Goal: Task Accomplishment & Management: Manage account settings

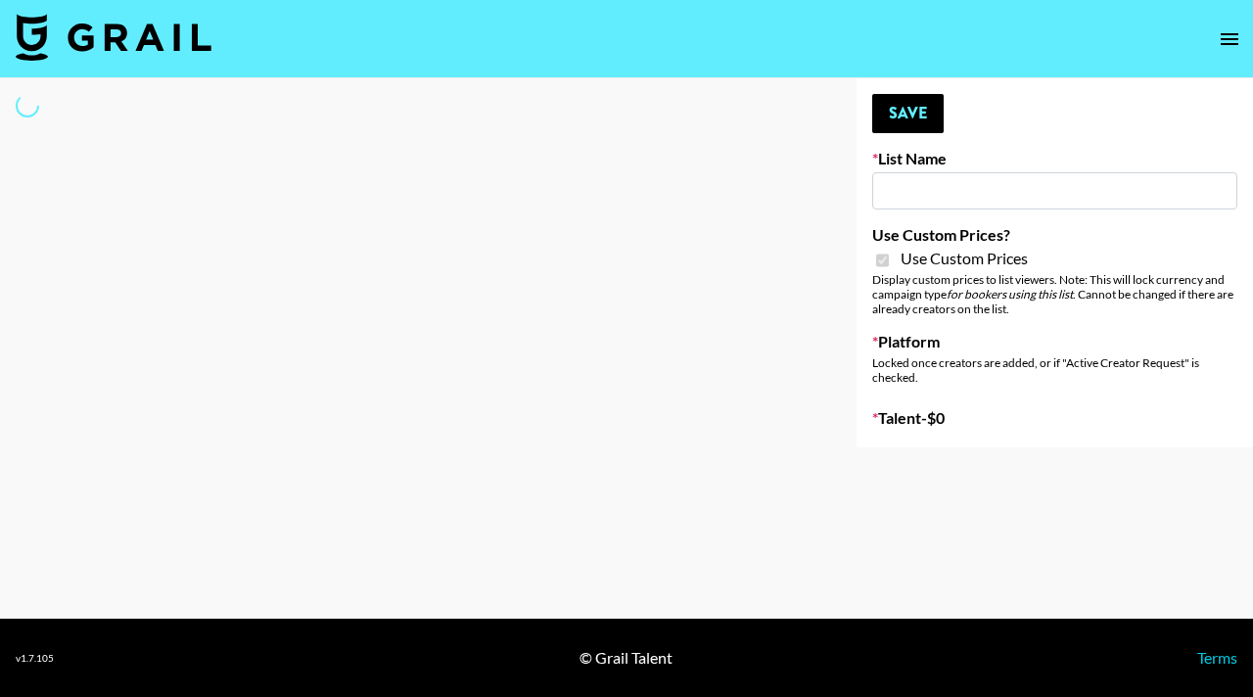
type input "Pretti Make-Up AI Assistant"
checkbox input "true"
select select "Brand"
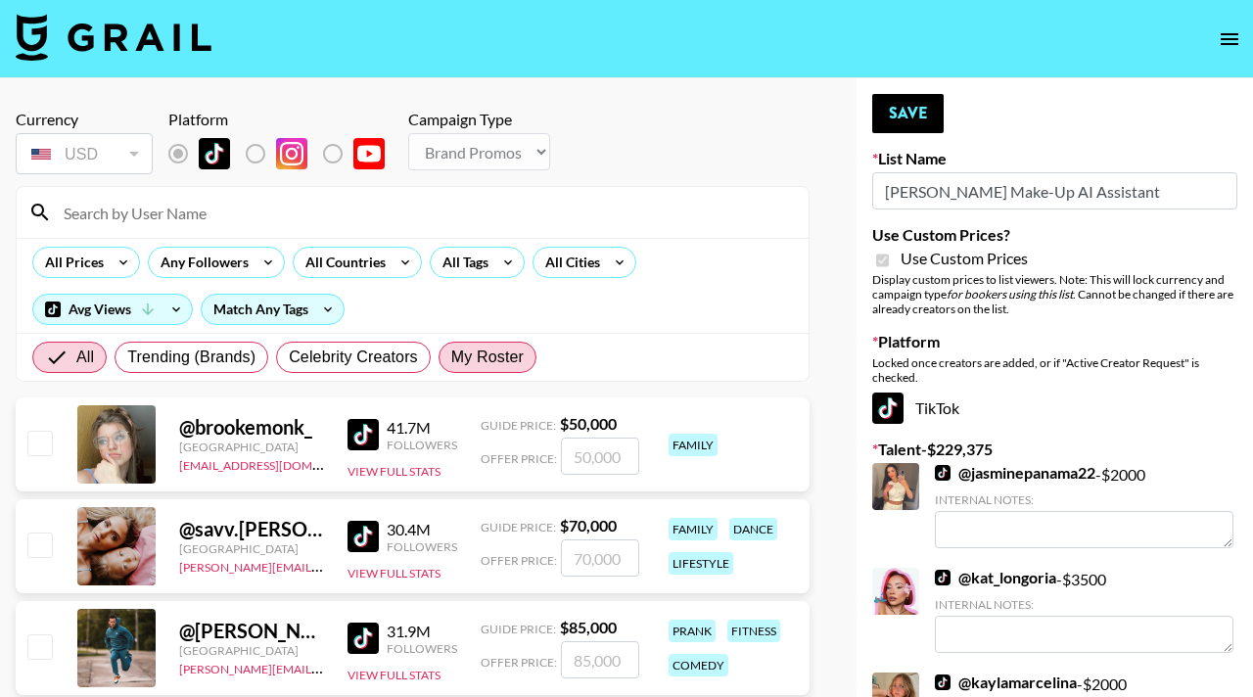
click at [493, 357] on span "My Roster" at bounding box center [487, 357] width 72 height 23
click at [451, 357] on input "My Roster" at bounding box center [451, 357] width 0 height 0
radio input "true"
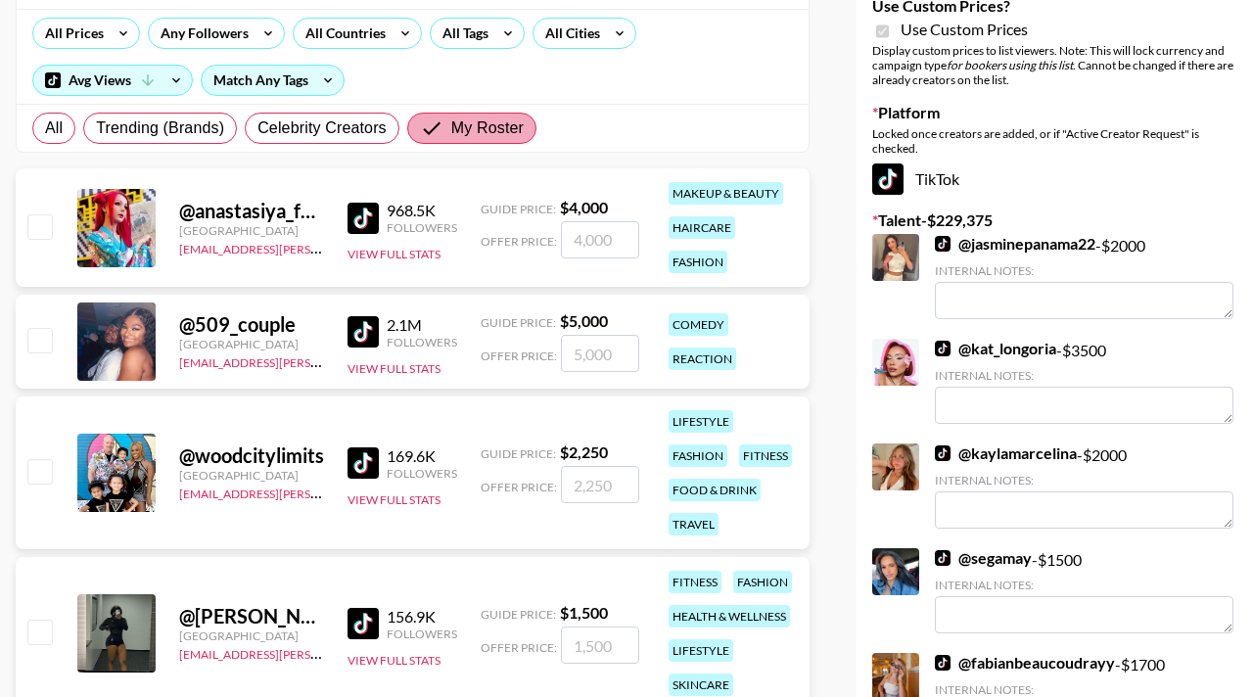
scroll to position [237, 0]
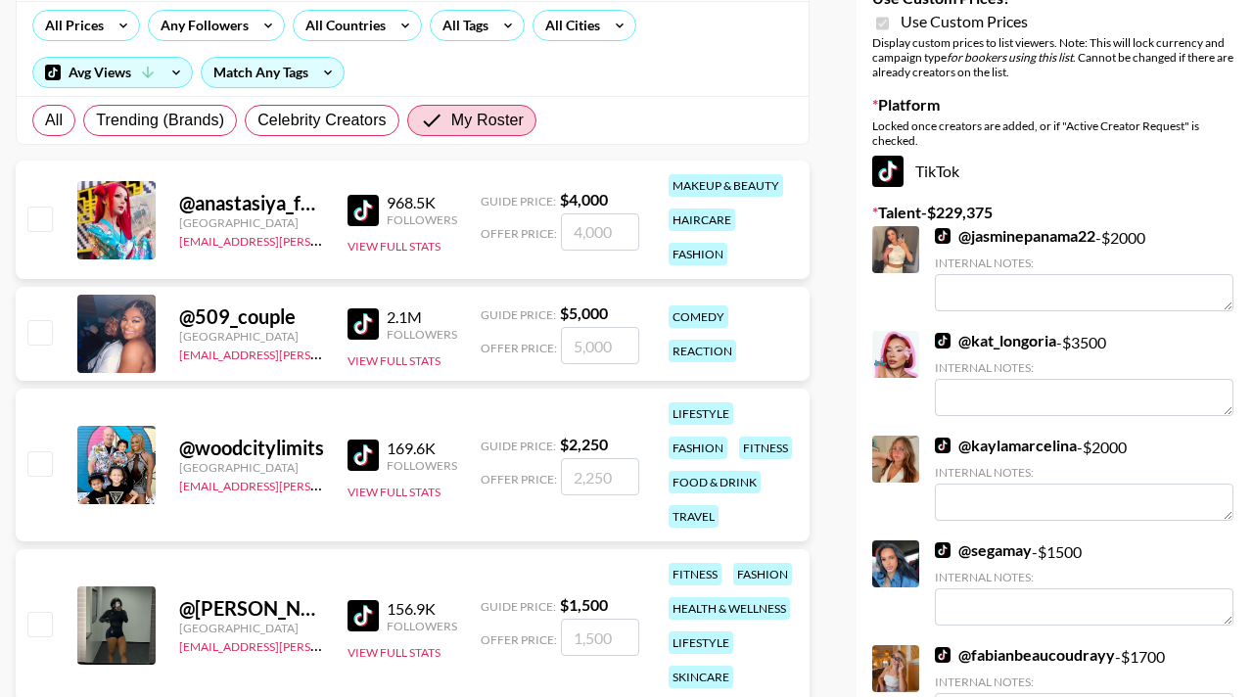
click at [37, 220] on input "checkbox" at bounding box center [38, 218] width 23 height 23
checkbox input "true"
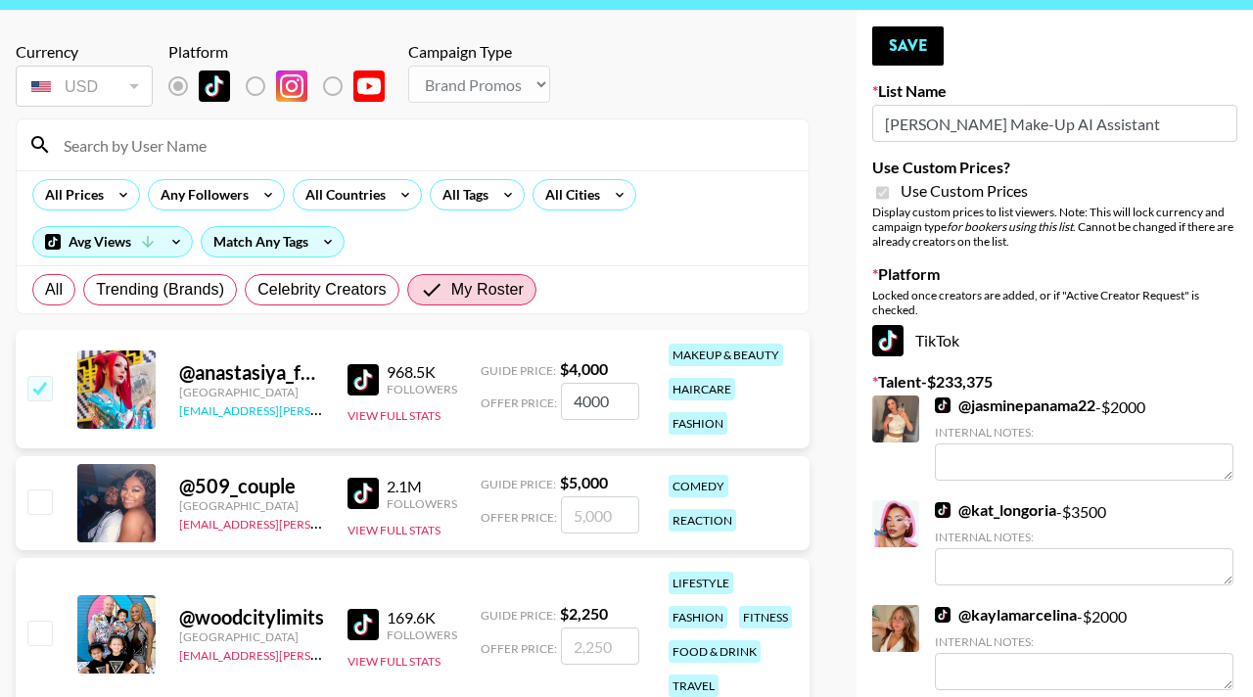
scroll to position [0, 0]
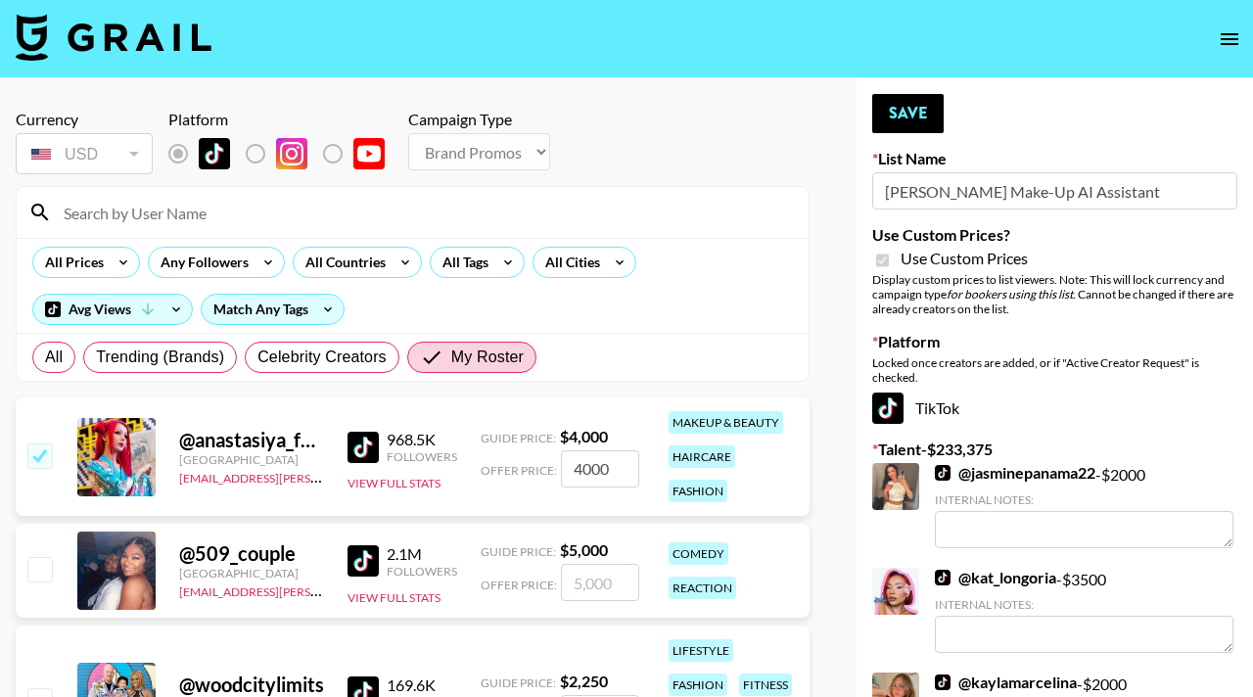
drag, startPoint x: 632, startPoint y: 476, endPoint x: 523, endPoint y: 472, distance: 109.7
click at [523, 474] on div "Offer Price: 4000" at bounding box center [560, 468] width 159 height 37
type input "3500"
click at [897, 120] on button "Save" at bounding box center [907, 113] width 71 height 39
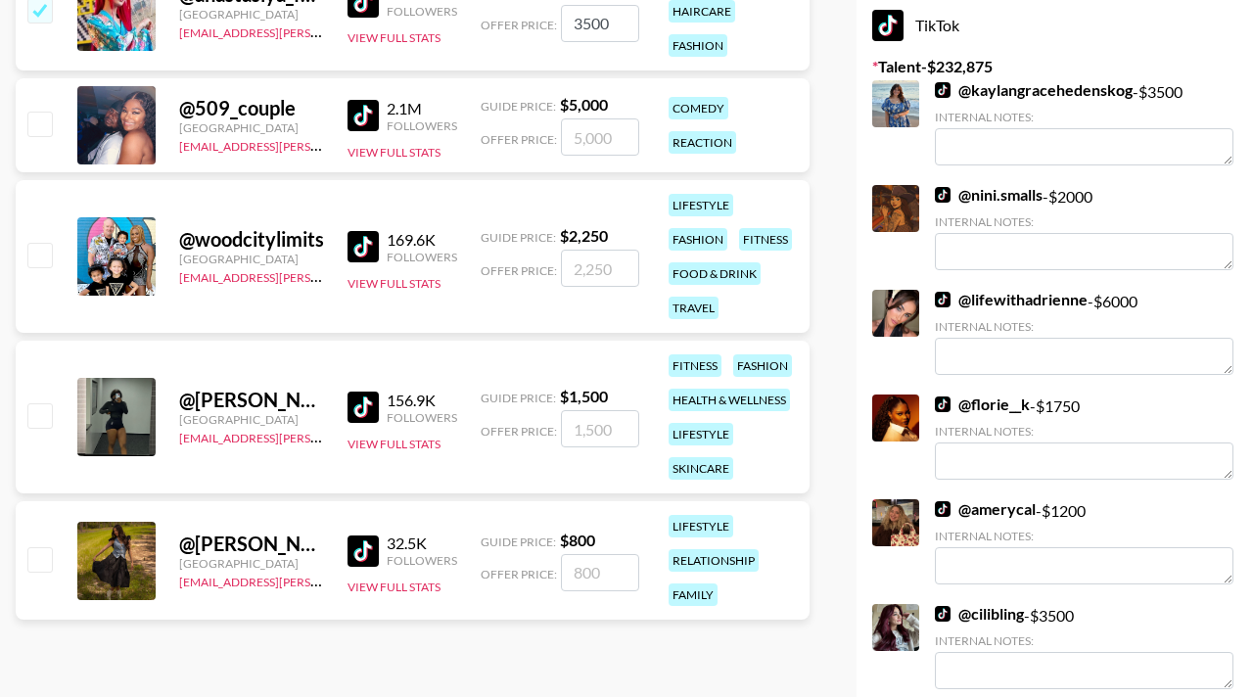
scroll to position [480, 0]
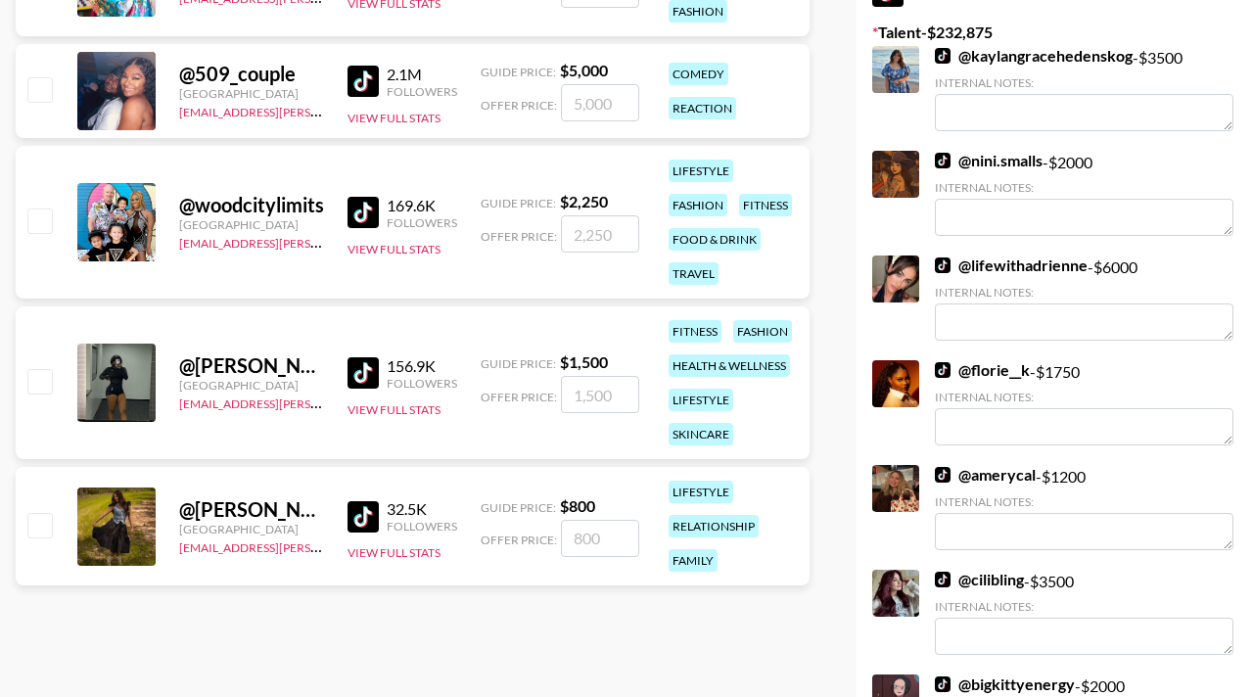
click at [47, 380] on input "checkbox" at bounding box center [38, 380] width 23 height 23
checkbox input "true"
type input "1500"
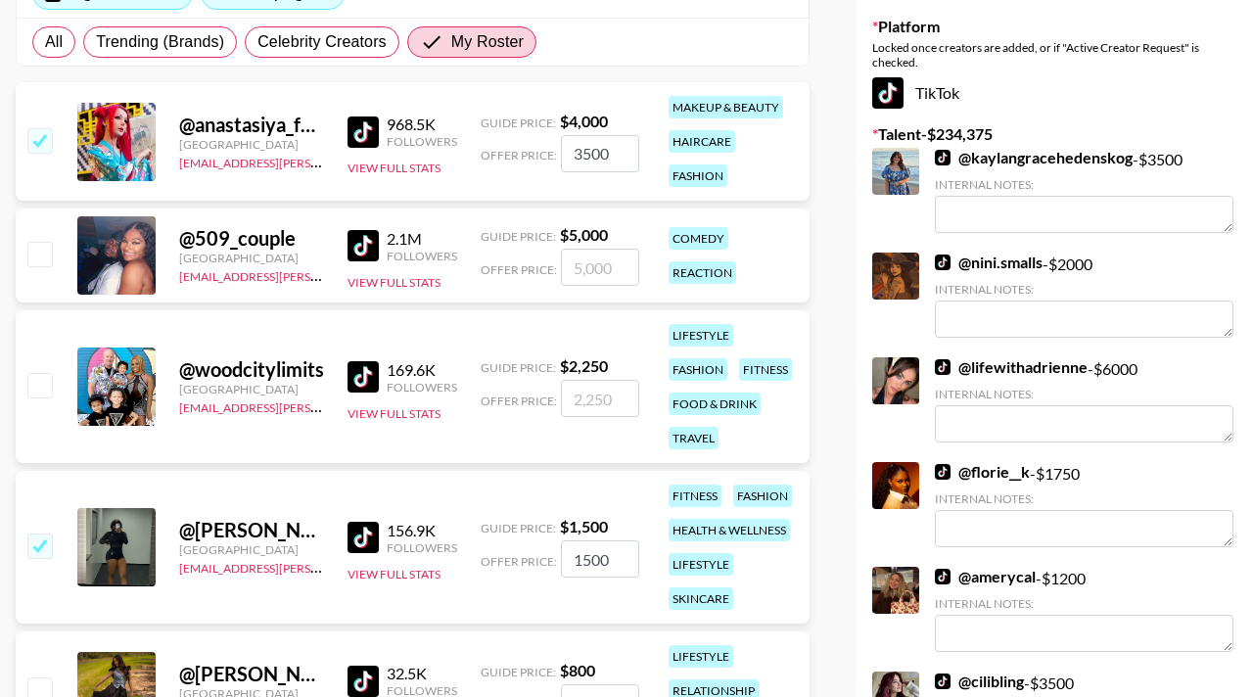
scroll to position [0, 0]
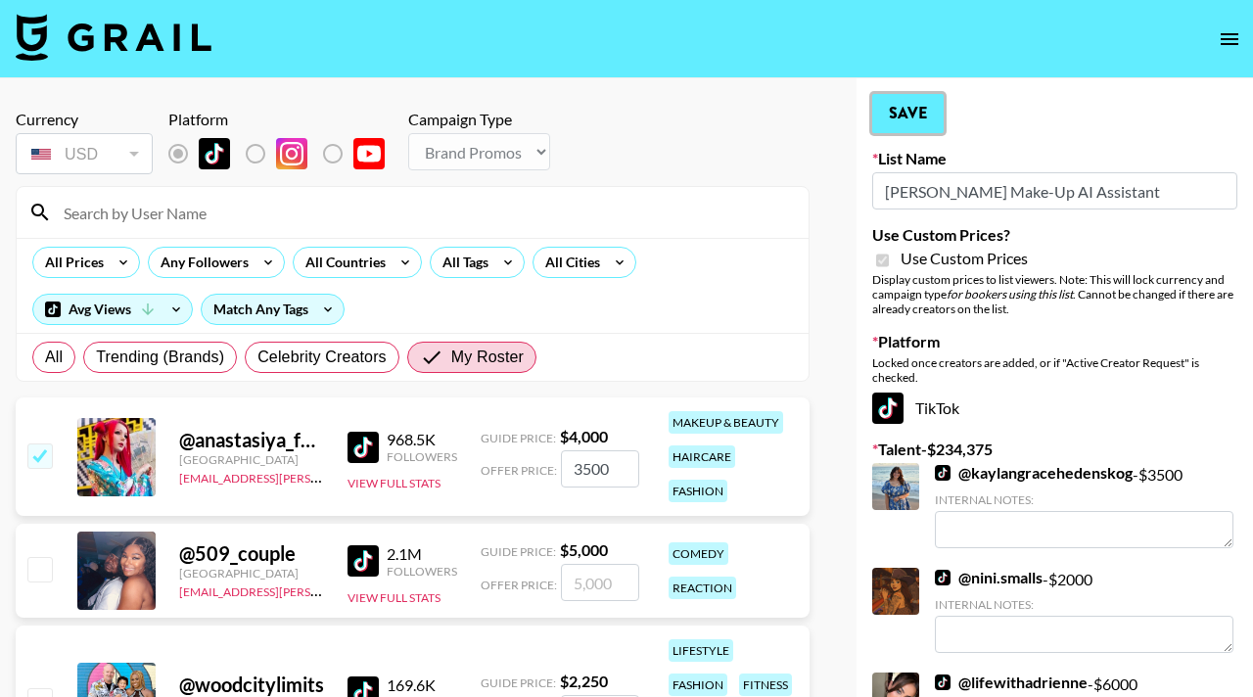
click at [913, 118] on button "Save" at bounding box center [907, 113] width 71 height 39
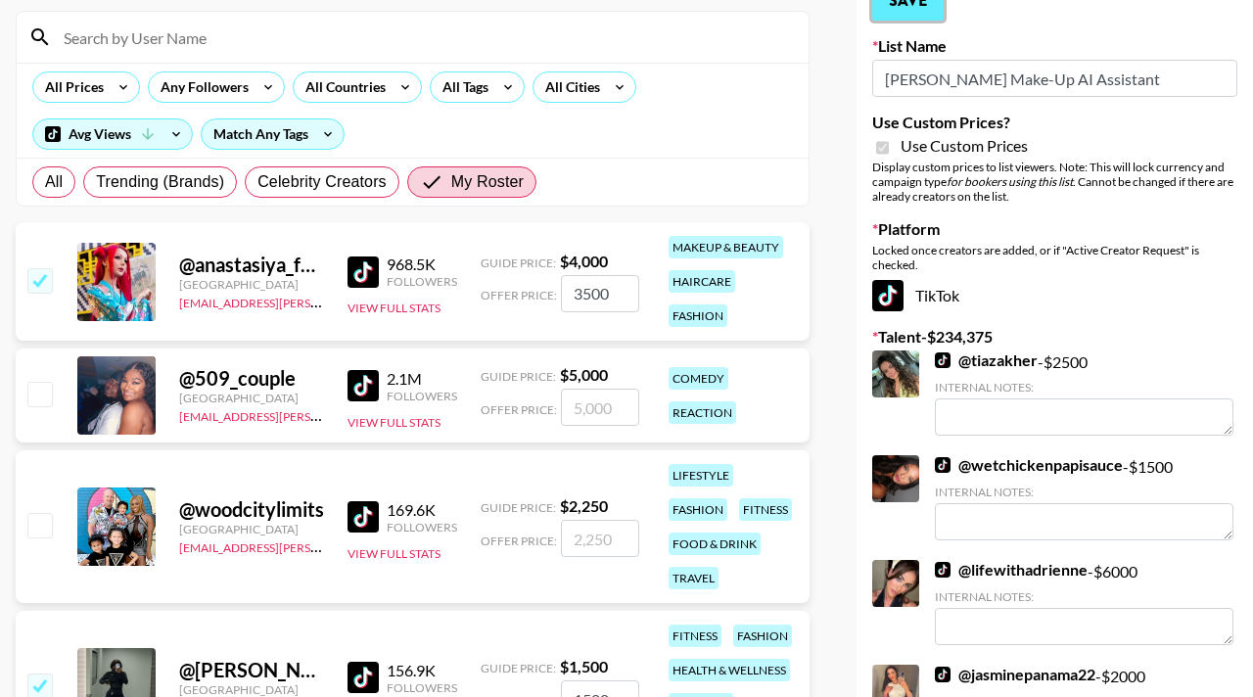
scroll to position [590, 0]
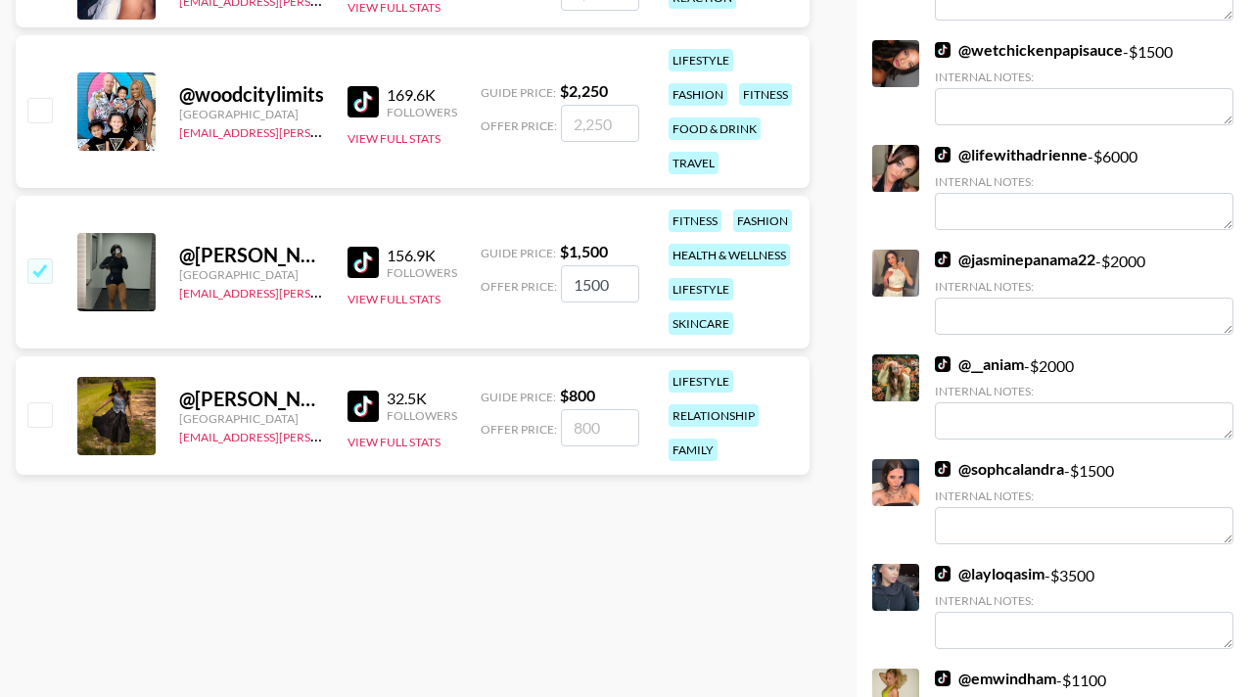
click at [44, 418] on input "checkbox" at bounding box center [38, 413] width 23 height 23
checkbox input "true"
type input "800"
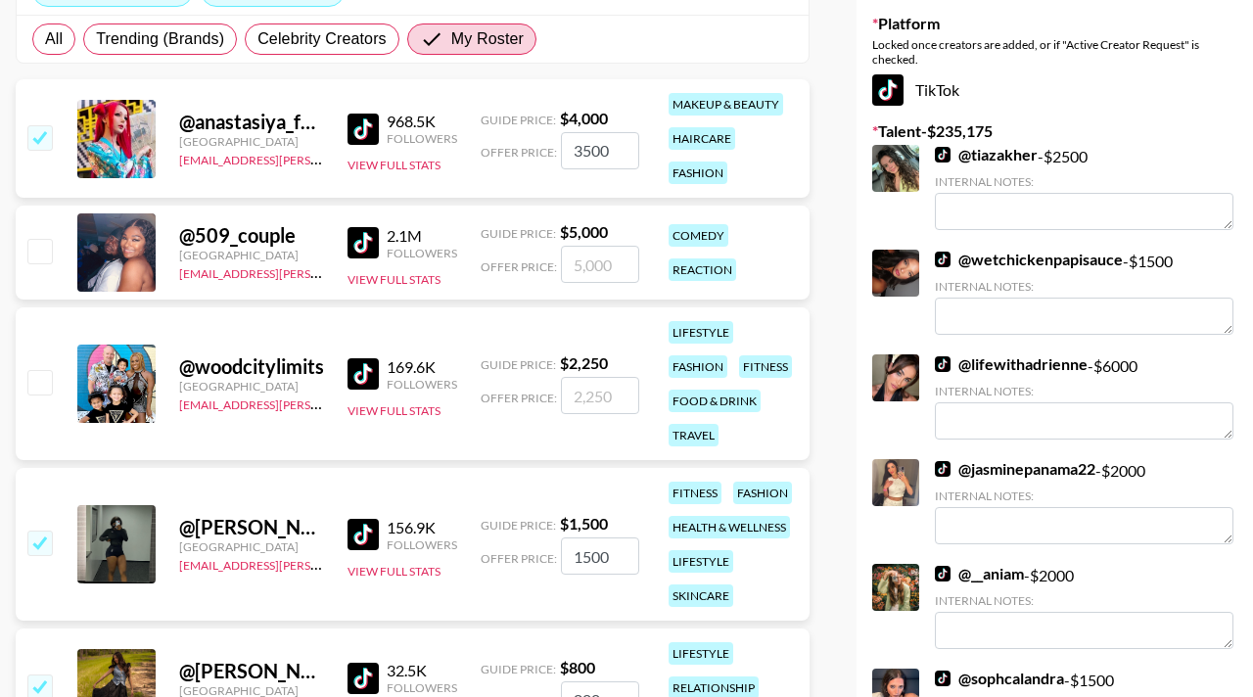
scroll to position [0, 0]
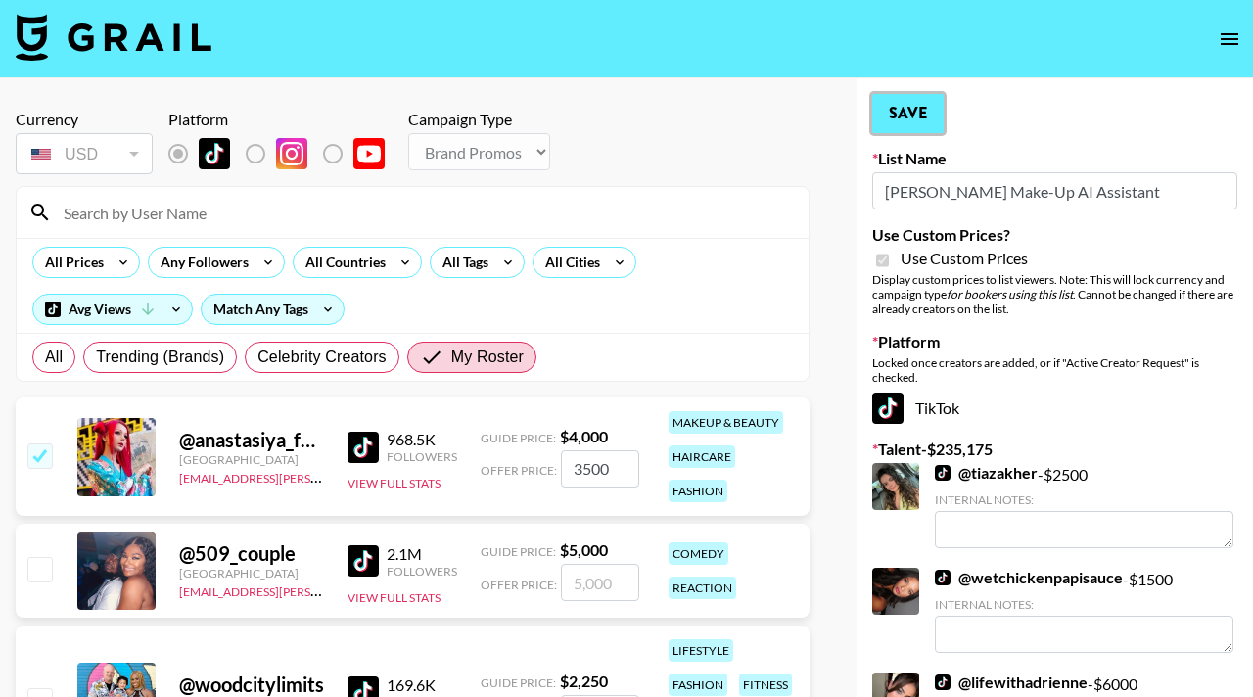
click at [908, 115] on button "Save" at bounding box center [907, 113] width 71 height 39
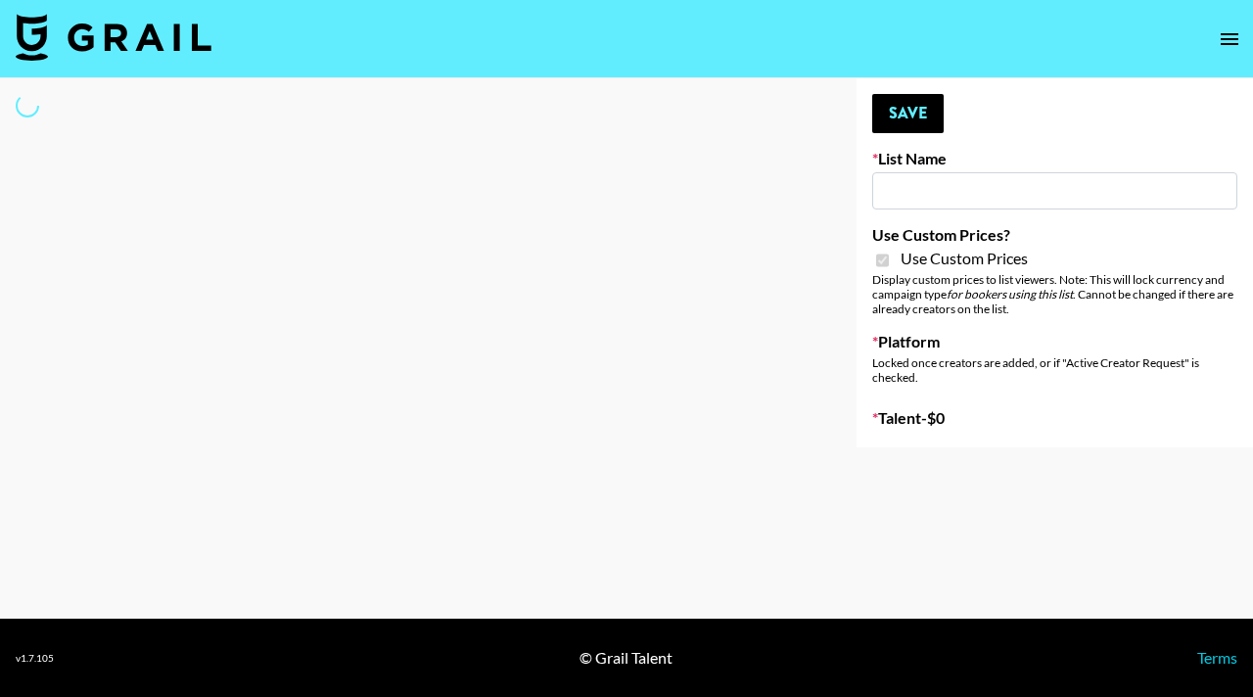
type input "**Noschinko UGC**"
checkbox input "true"
select select "Brand"
type input "Devon+Lang"
checkbox input "true"
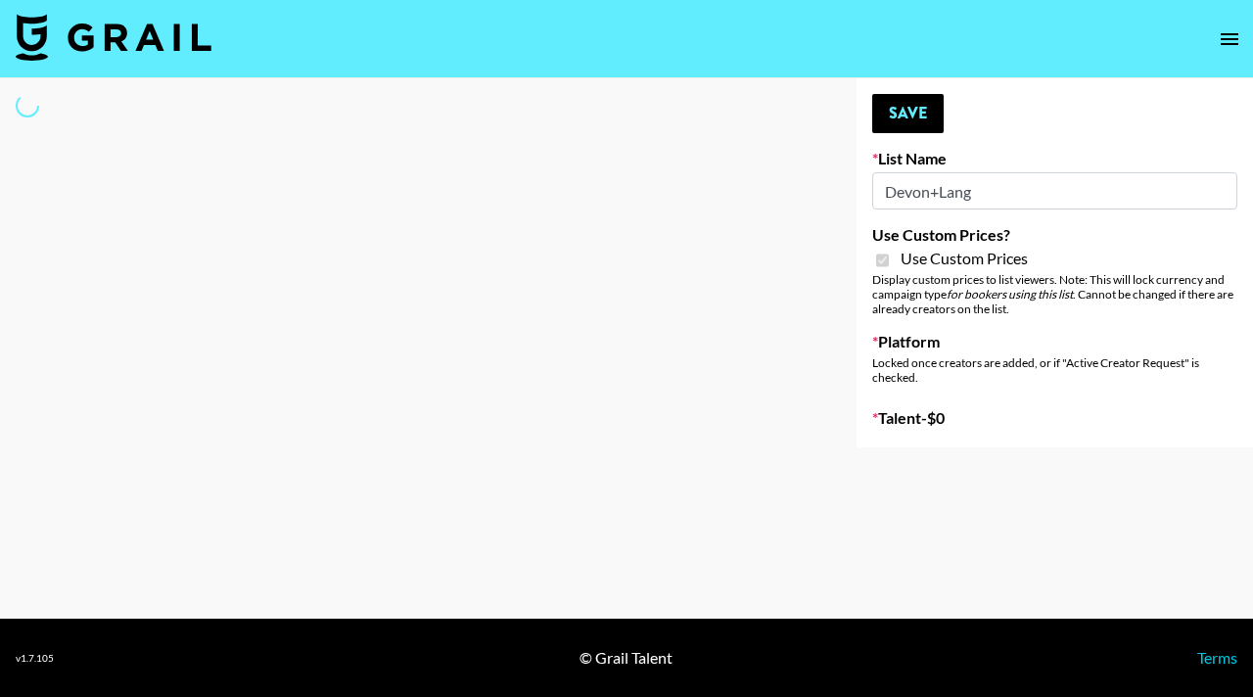
select select "Song"
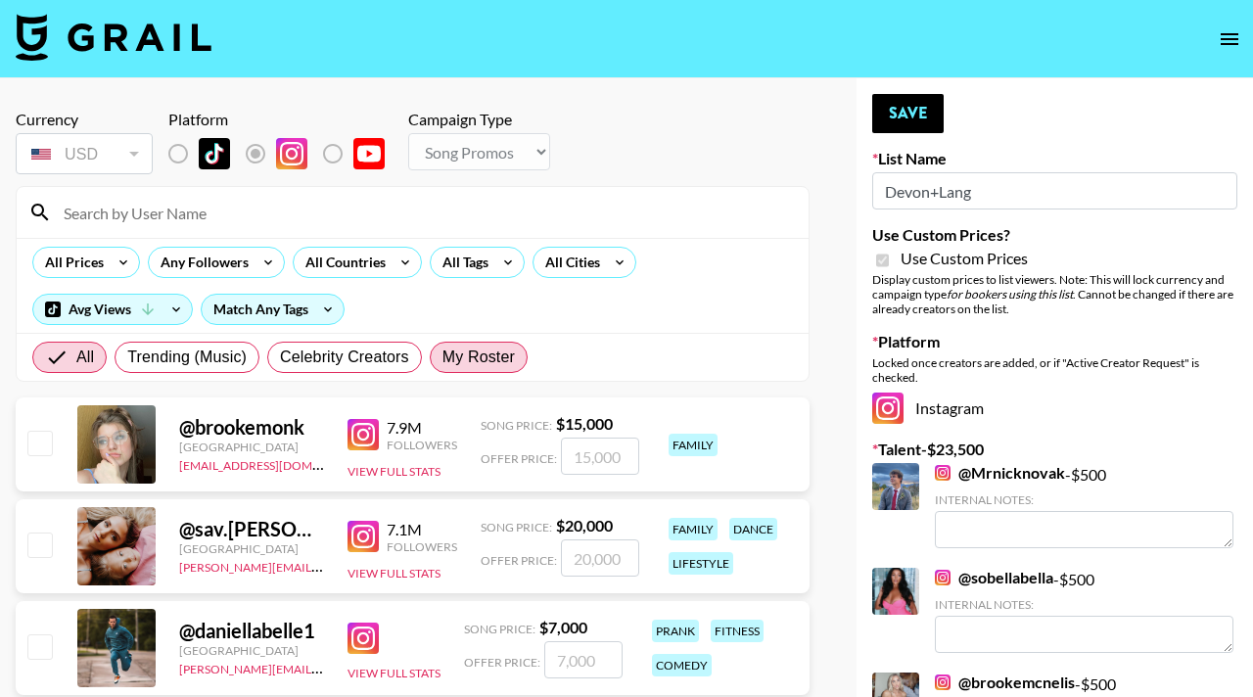
click at [495, 352] on span "My Roster" at bounding box center [478, 357] width 72 height 23
click at [442, 357] on input "My Roster" at bounding box center [442, 357] width 0 height 0
radio input "true"
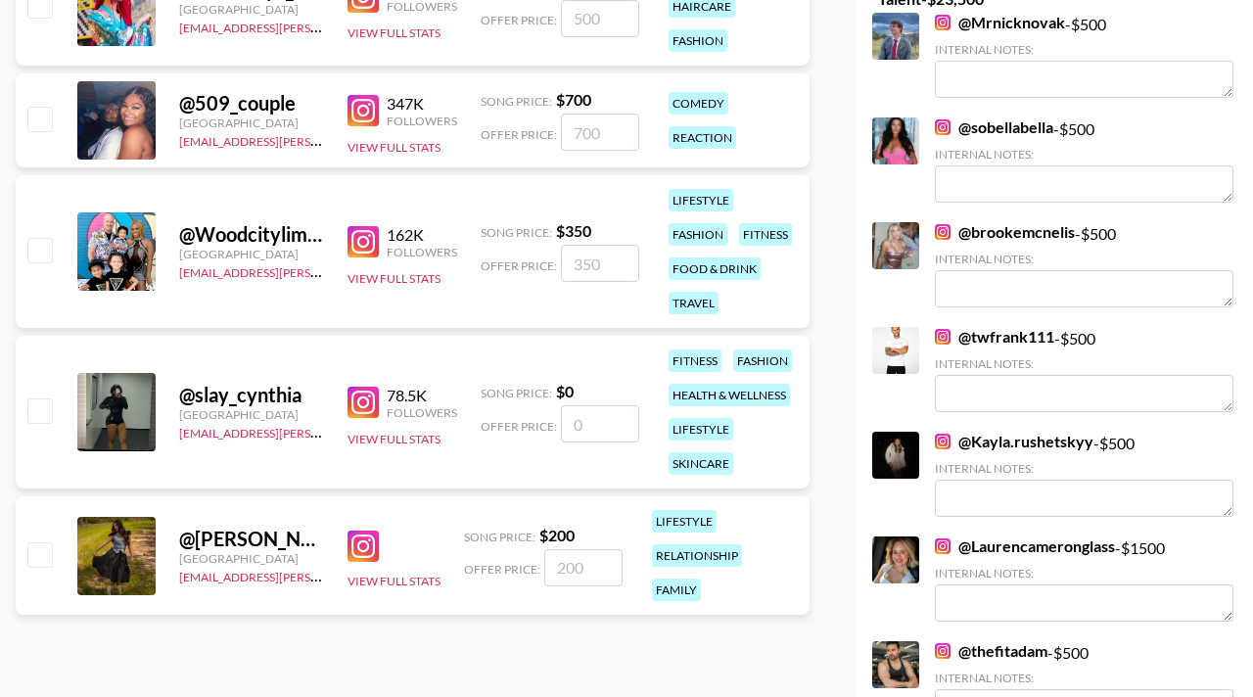
scroll to position [453, 0]
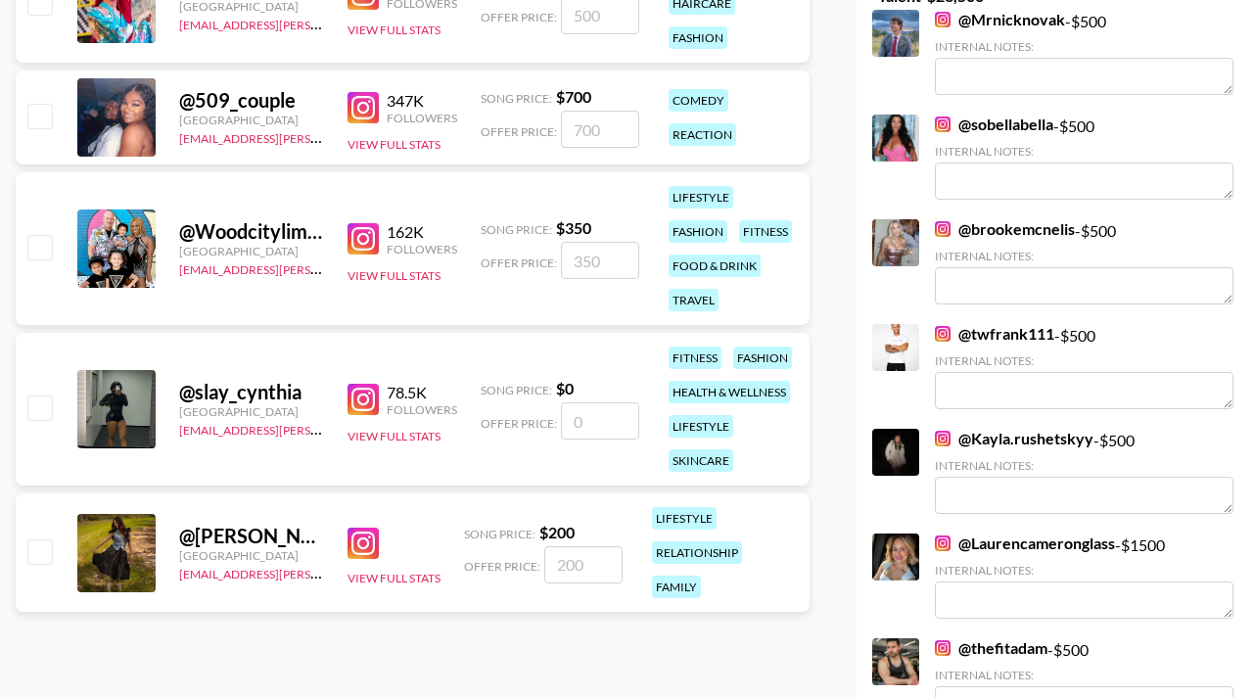
click at [45, 547] on input "checkbox" at bounding box center [38, 550] width 23 height 23
checkbox input "true"
type input "200"
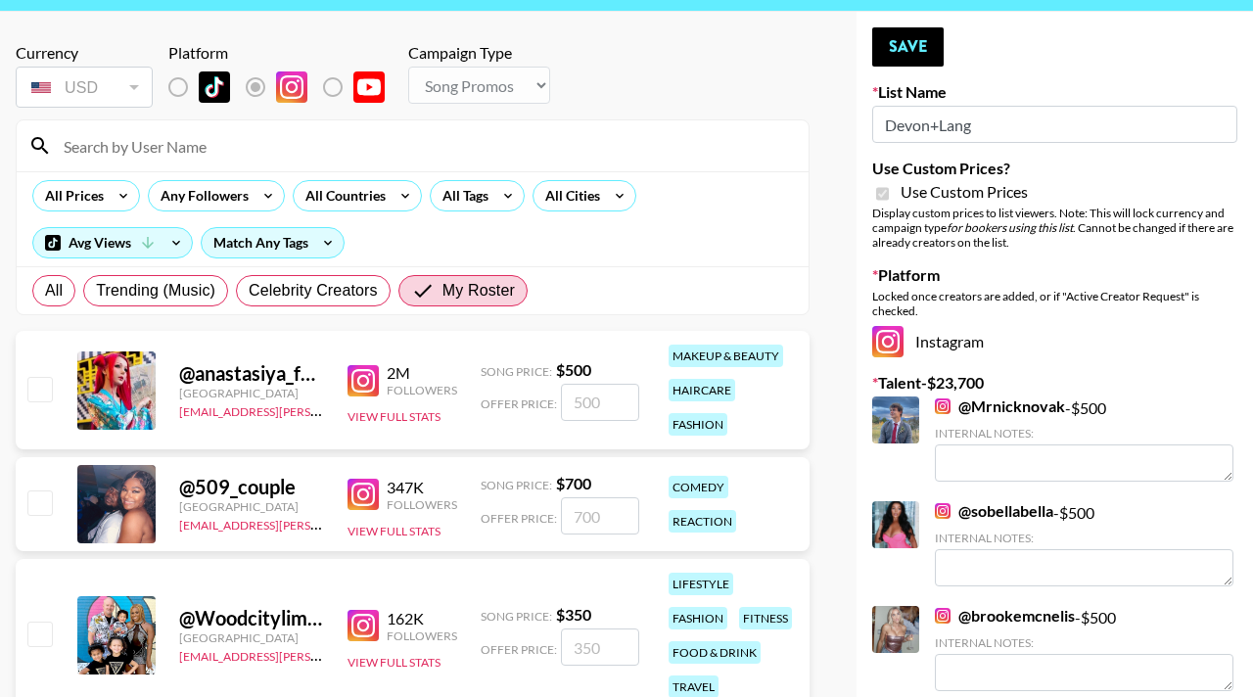
scroll to position [0, 0]
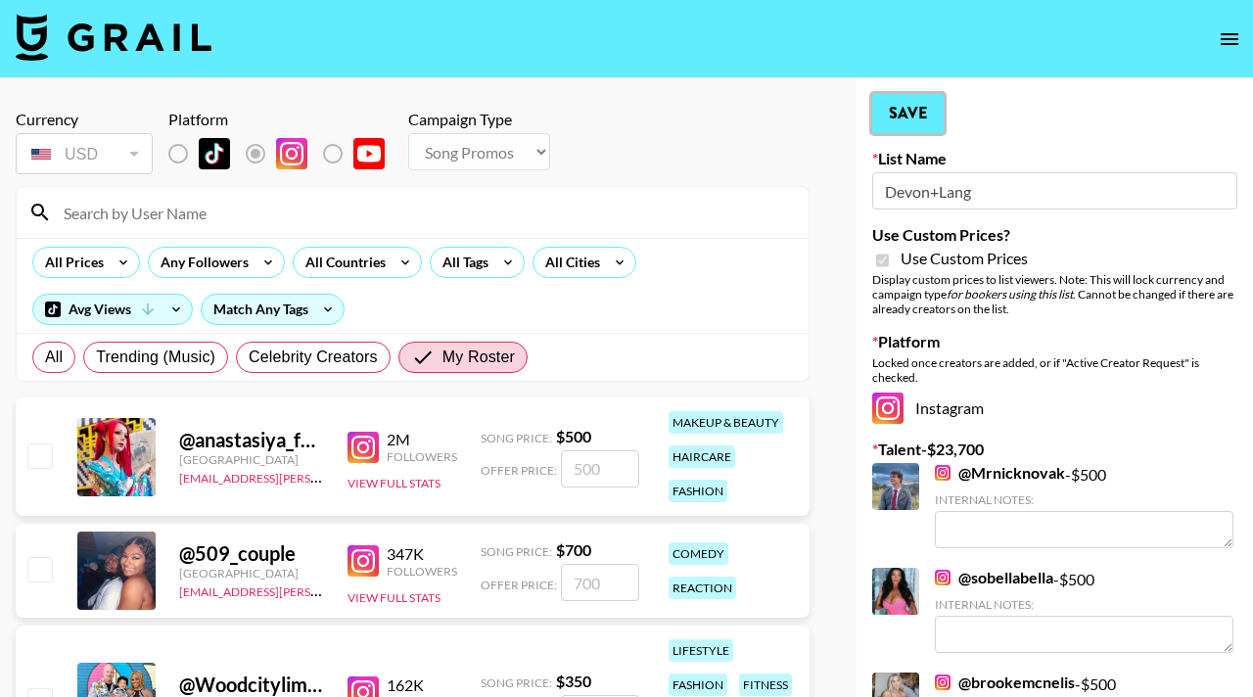
click at [907, 106] on button "Save" at bounding box center [907, 113] width 71 height 39
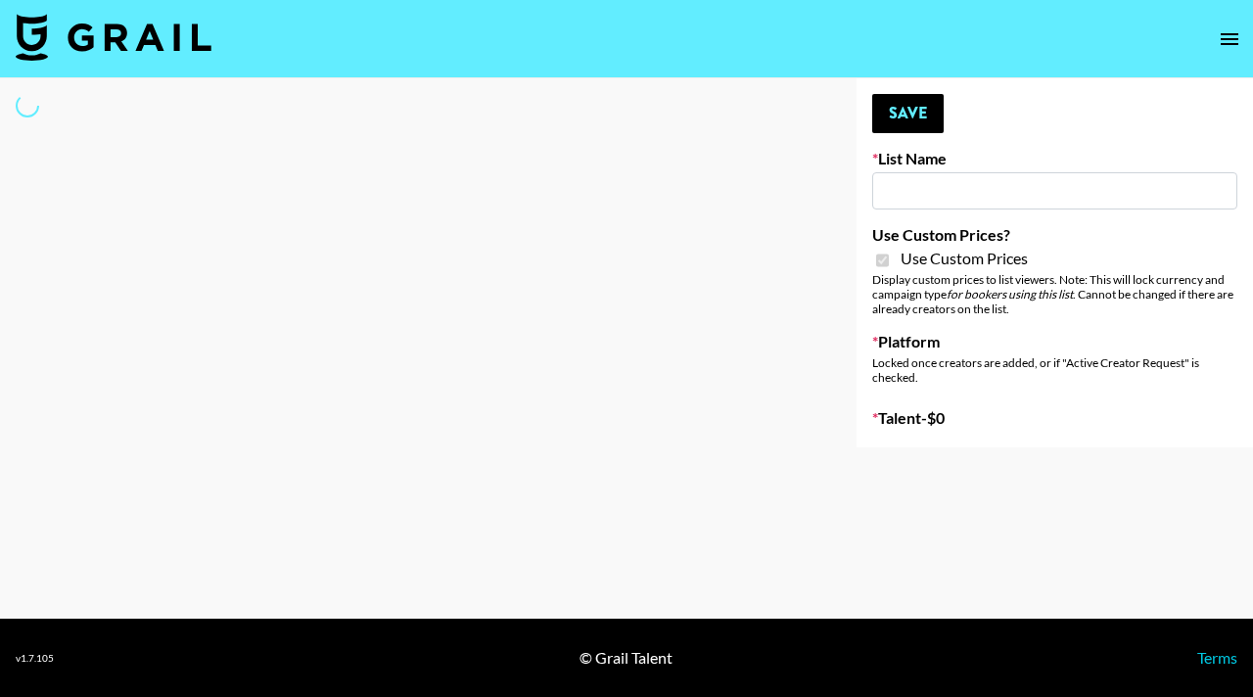
type input "LISEN Watch"
checkbox input "true"
select select "Brand"
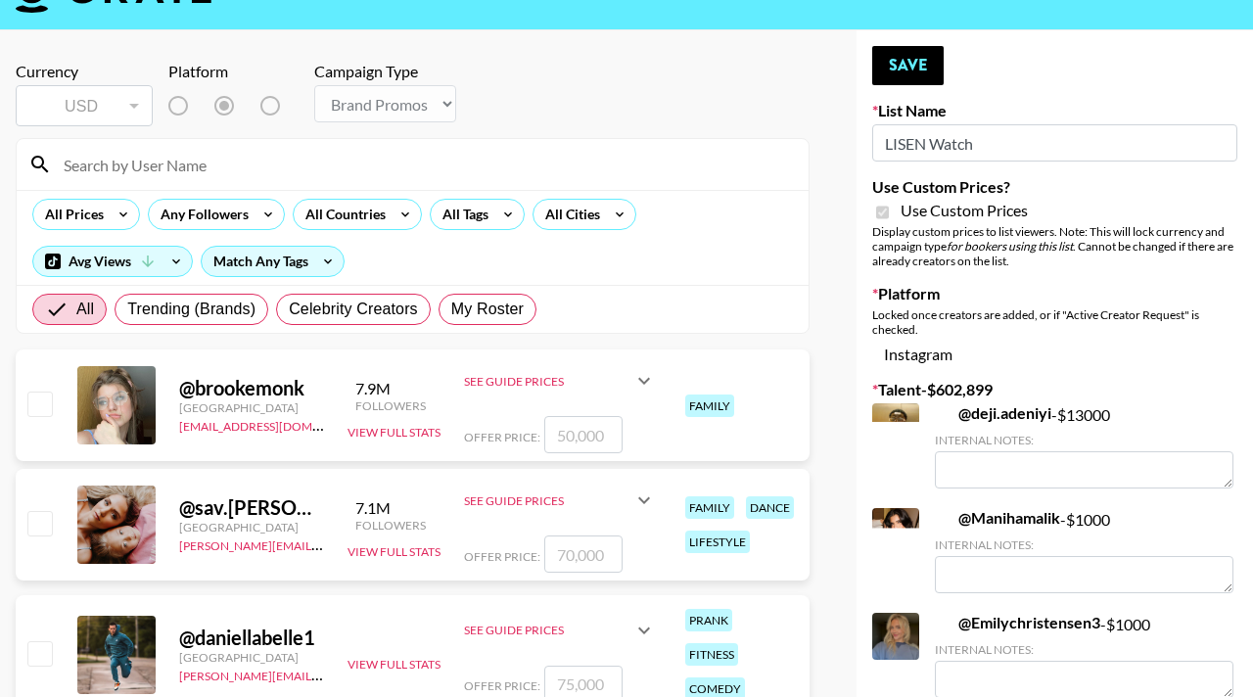
scroll to position [53, 0]
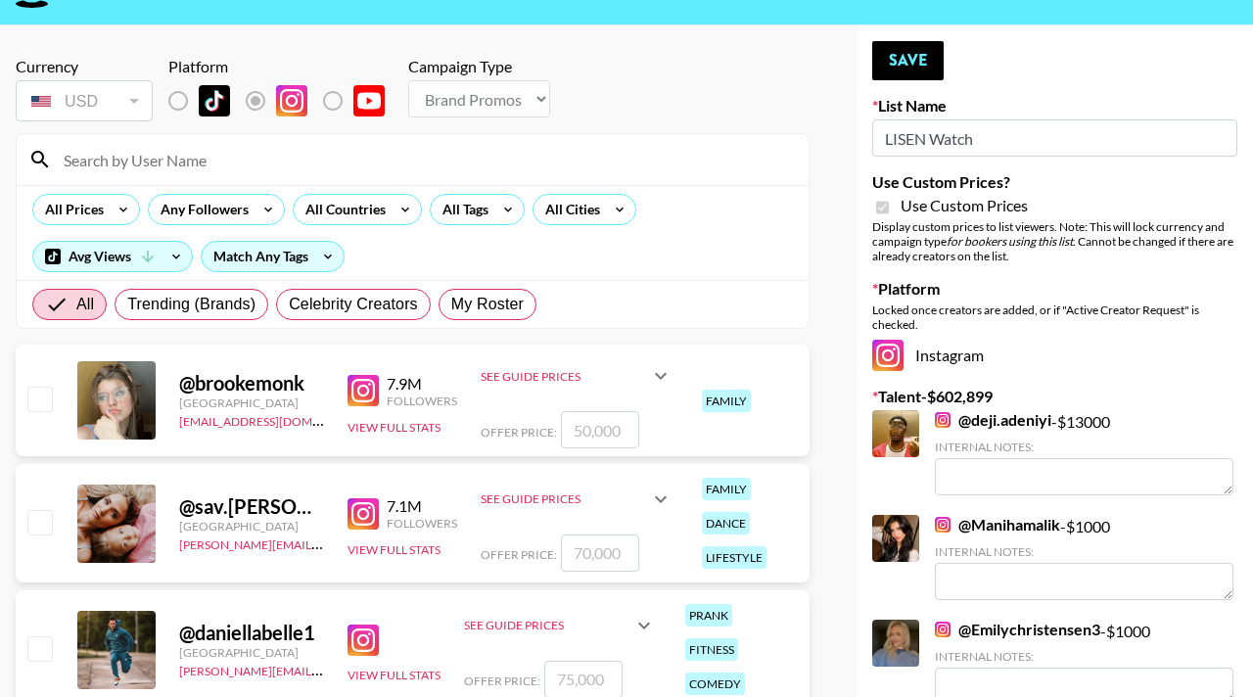
click at [487, 282] on div "All Trending (Brands) Celebrity Creators My Roster" at bounding box center [284, 304] width 512 height 47
click at [487, 304] on span "My Roster" at bounding box center [487, 304] width 72 height 23
click at [451, 304] on input "My Roster" at bounding box center [451, 304] width 0 height 0
radio input "true"
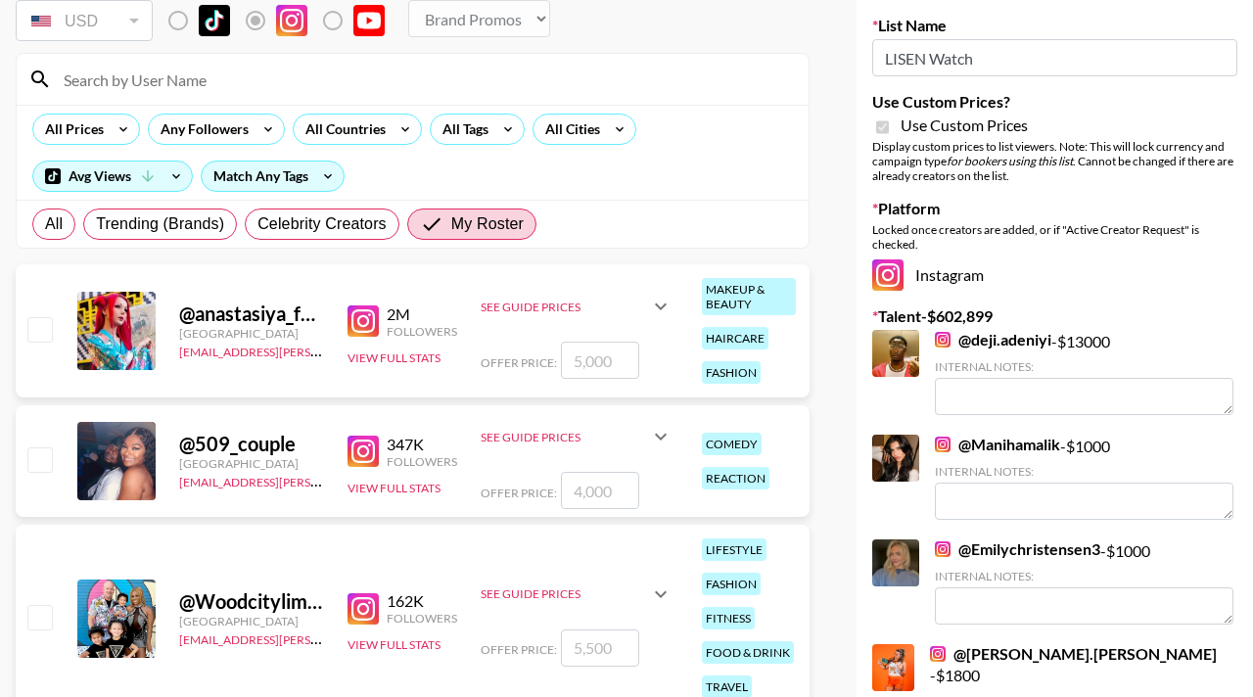
scroll to position [222, 0]
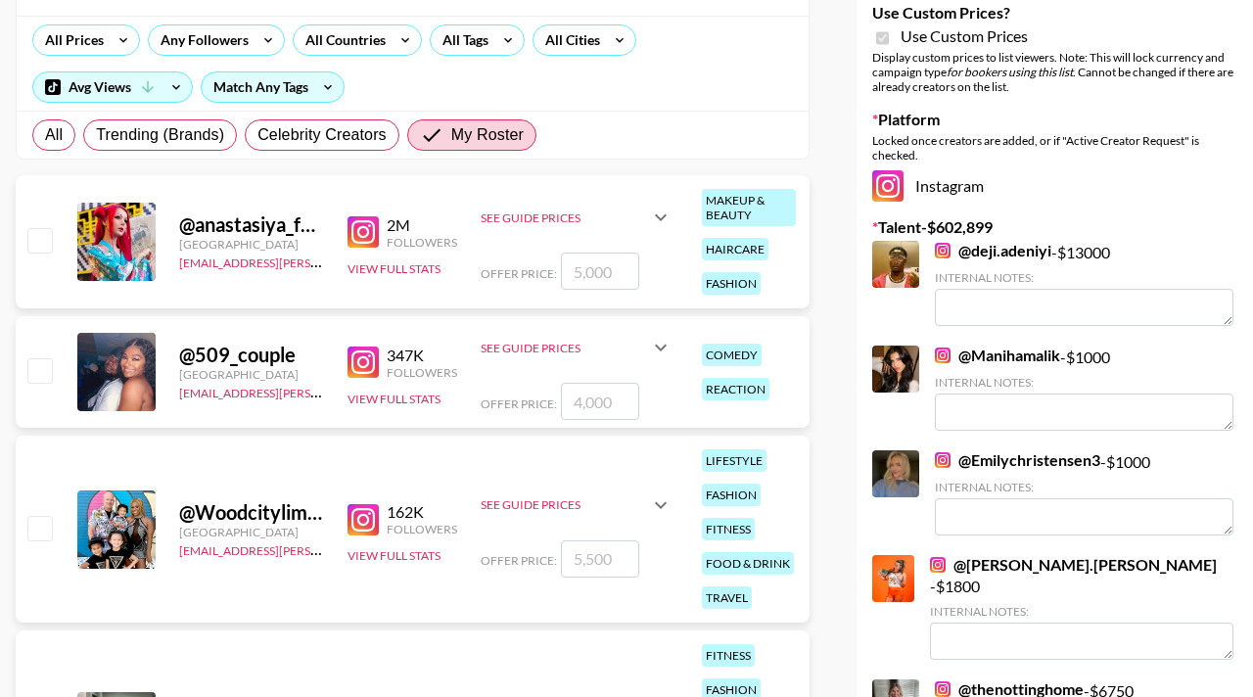
click at [27, 234] on input "checkbox" at bounding box center [38, 239] width 23 height 23
checkbox input "true"
type input "5000"
click at [44, 364] on input "checkbox" at bounding box center [38, 369] width 23 height 23
checkbox input "true"
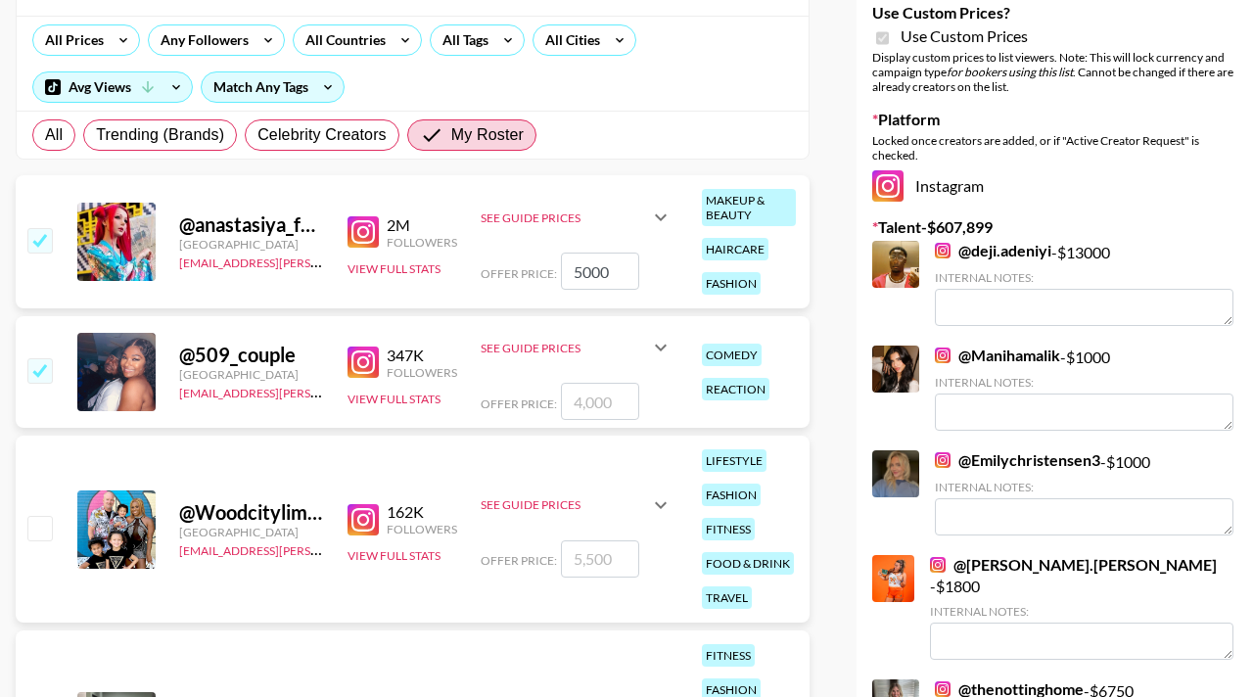
type input "4000"
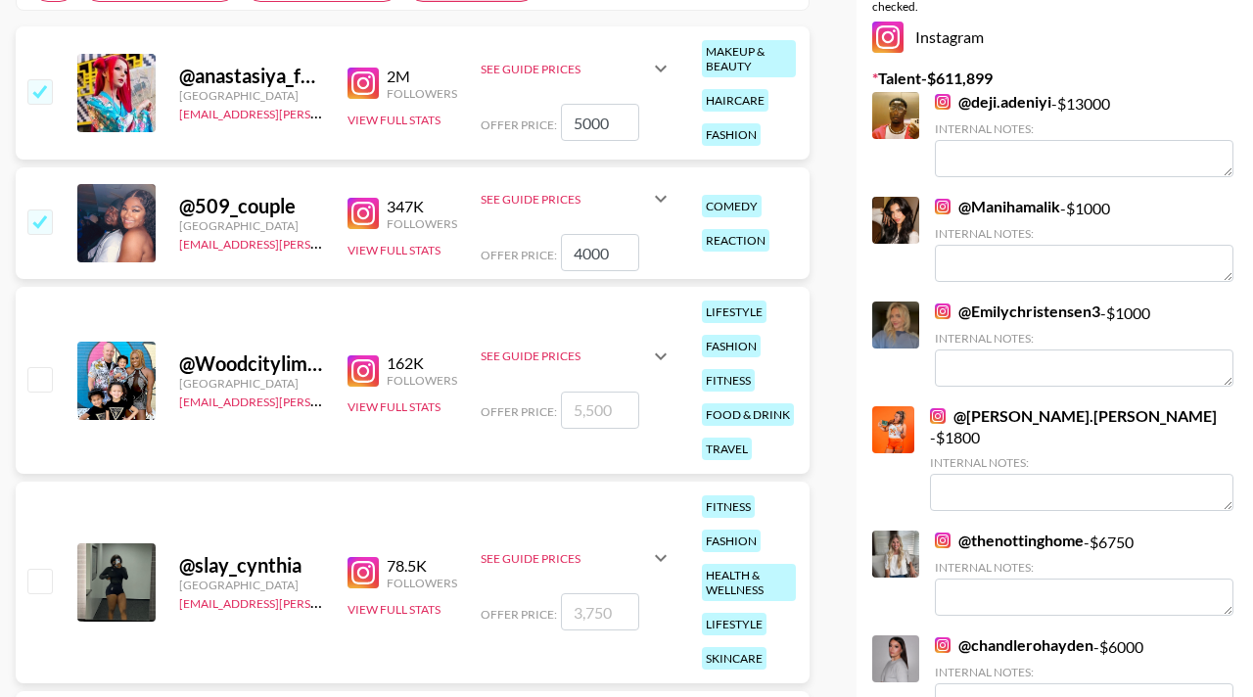
click at [45, 367] on input "checkbox" at bounding box center [38, 378] width 23 height 23
checkbox input "true"
type input "5500"
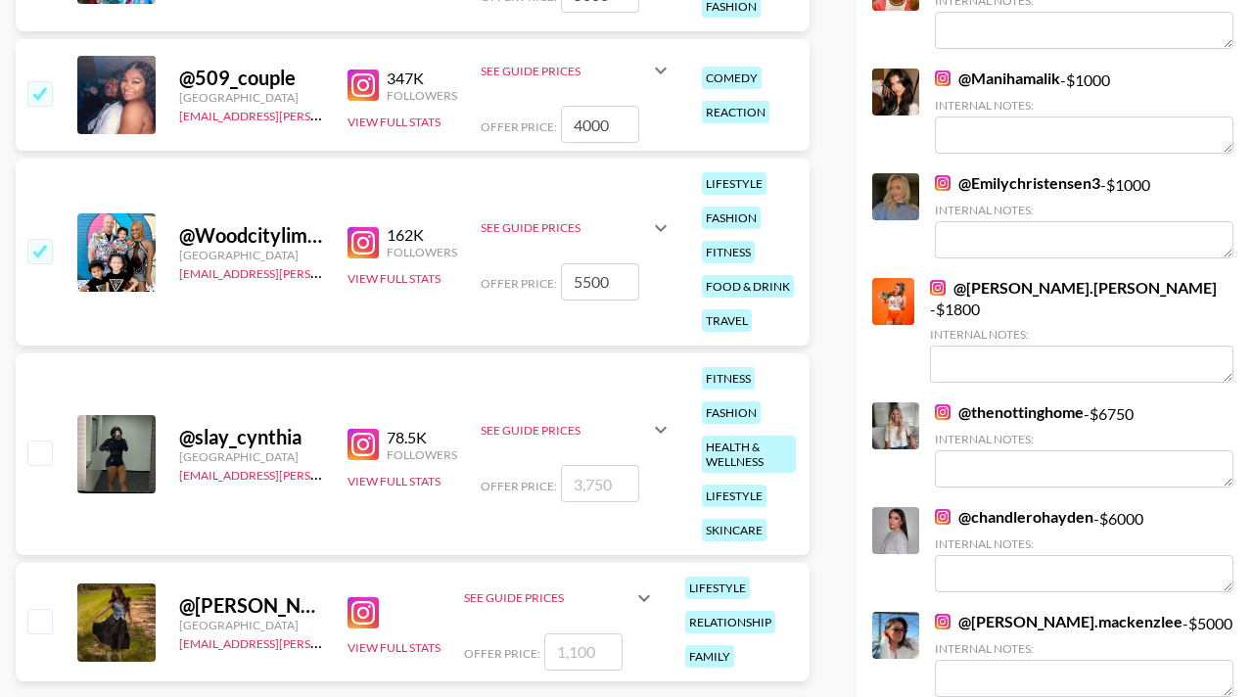
scroll to position [664, 0]
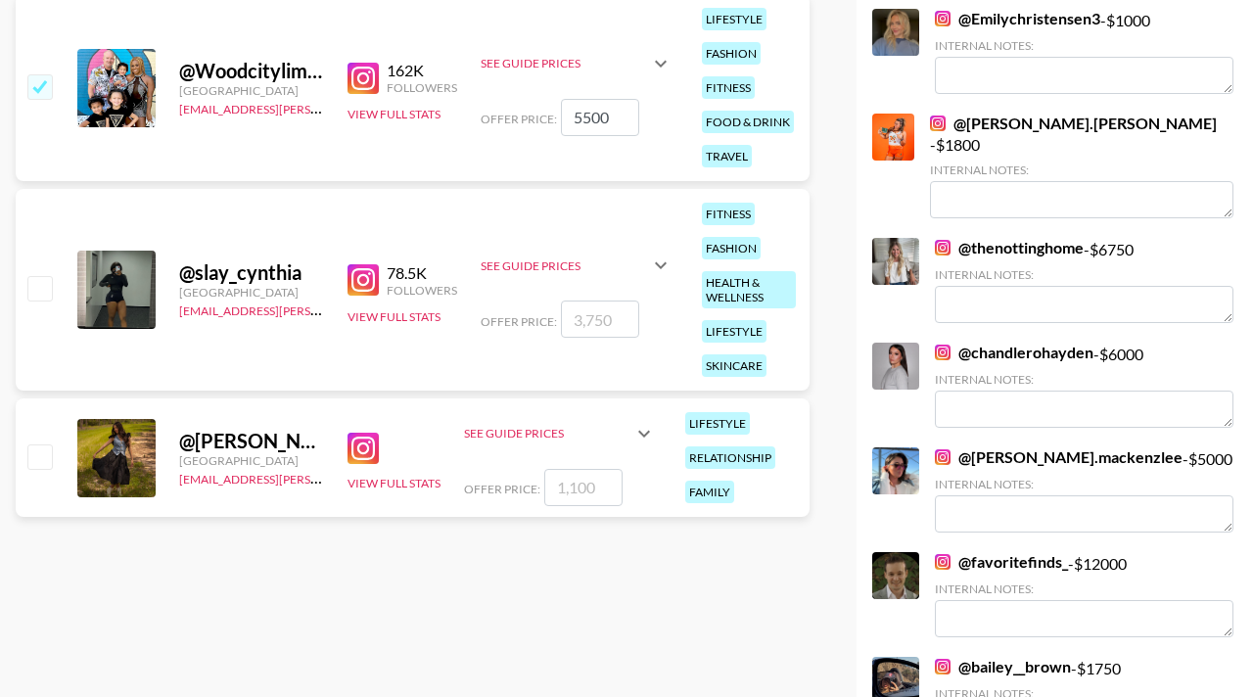
click at [48, 291] on input "checkbox" at bounding box center [38, 287] width 23 height 23
checkbox input "true"
type input "3750"
click at [40, 457] on input "checkbox" at bounding box center [38, 455] width 23 height 23
checkbox input "true"
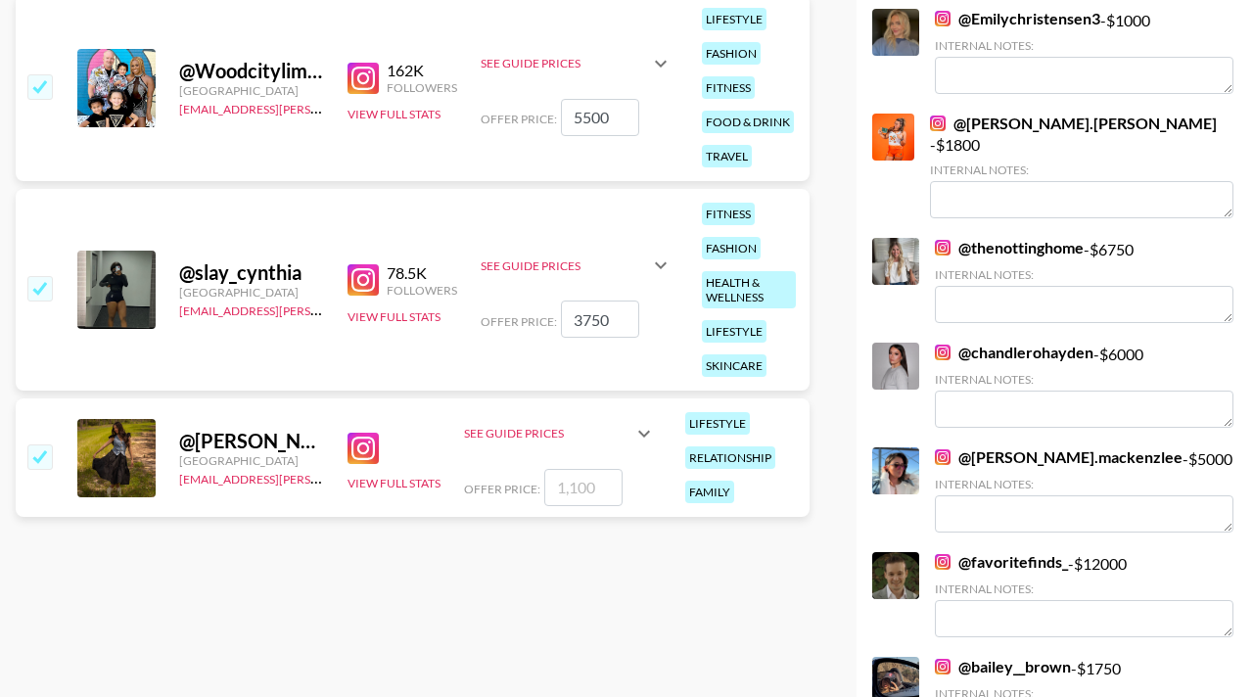
type input "1100"
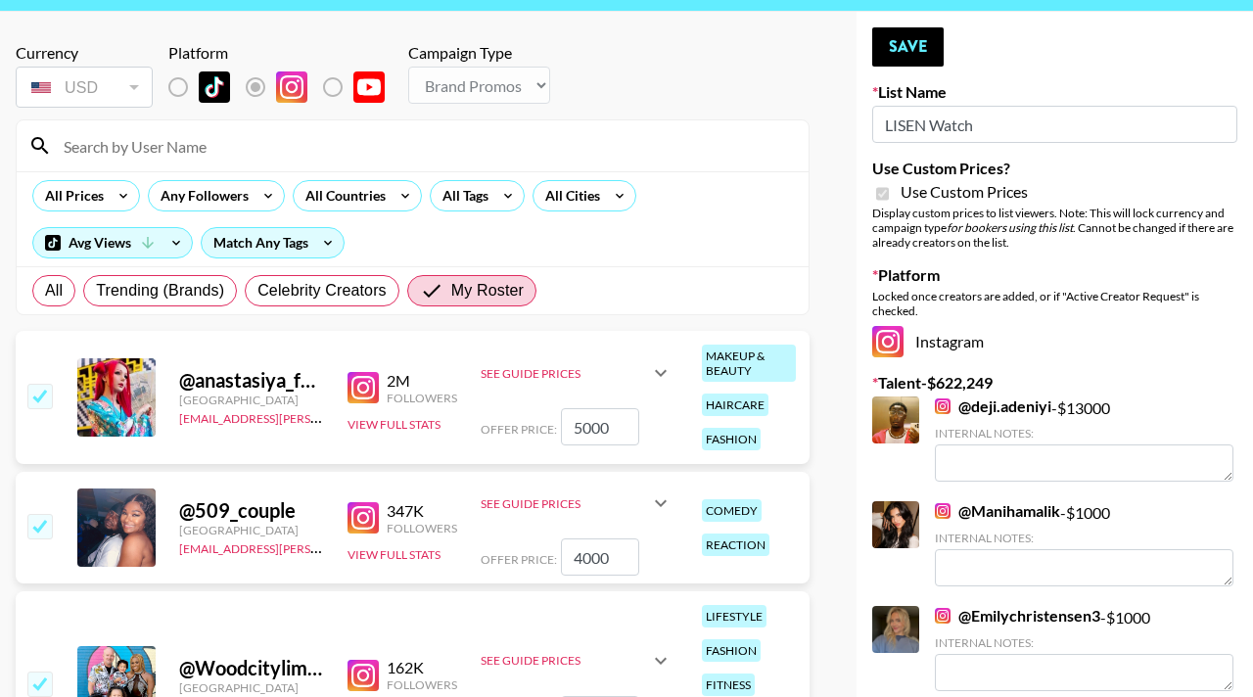
scroll to position [0, 0]
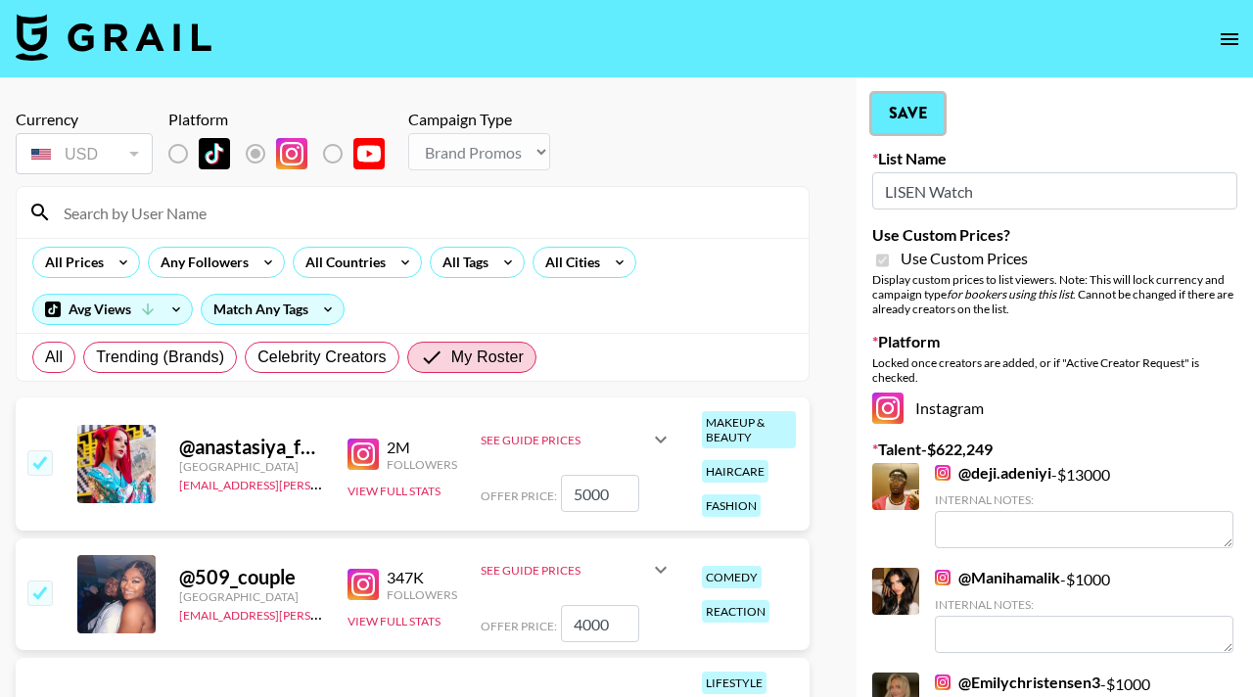
click at [904, 107] on button "Save" at bounding box center [907, 113] width 71 height 39
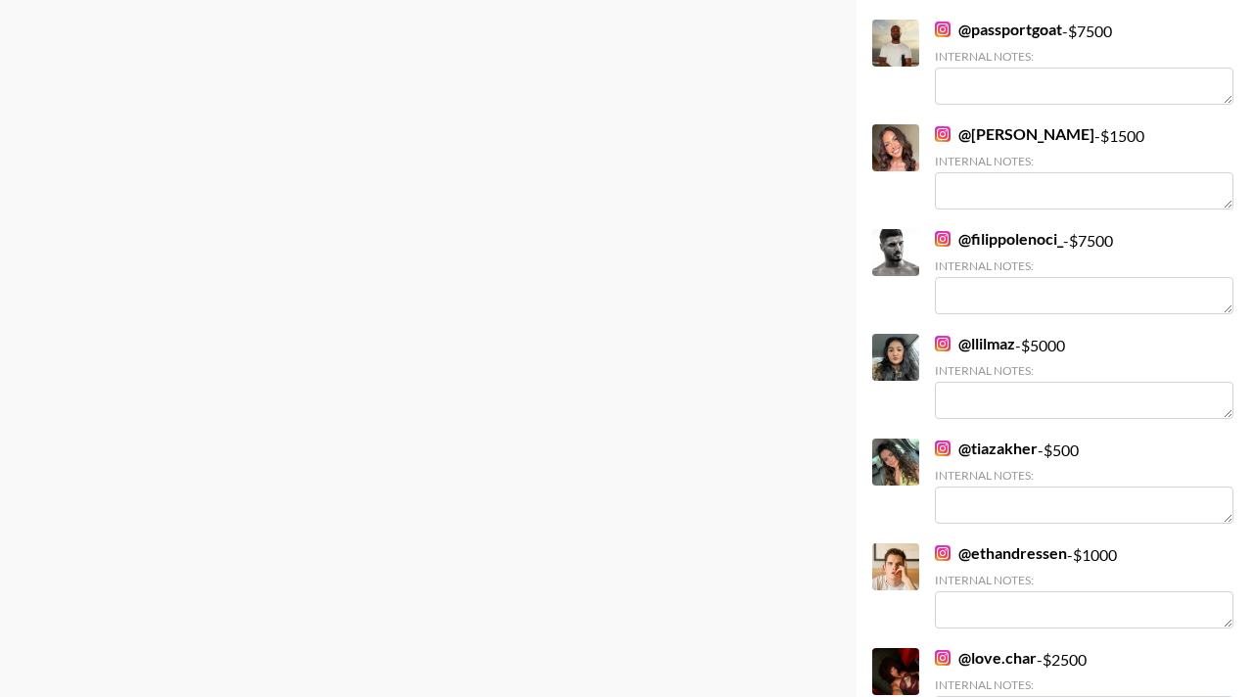
scroll to position [2787, 0]
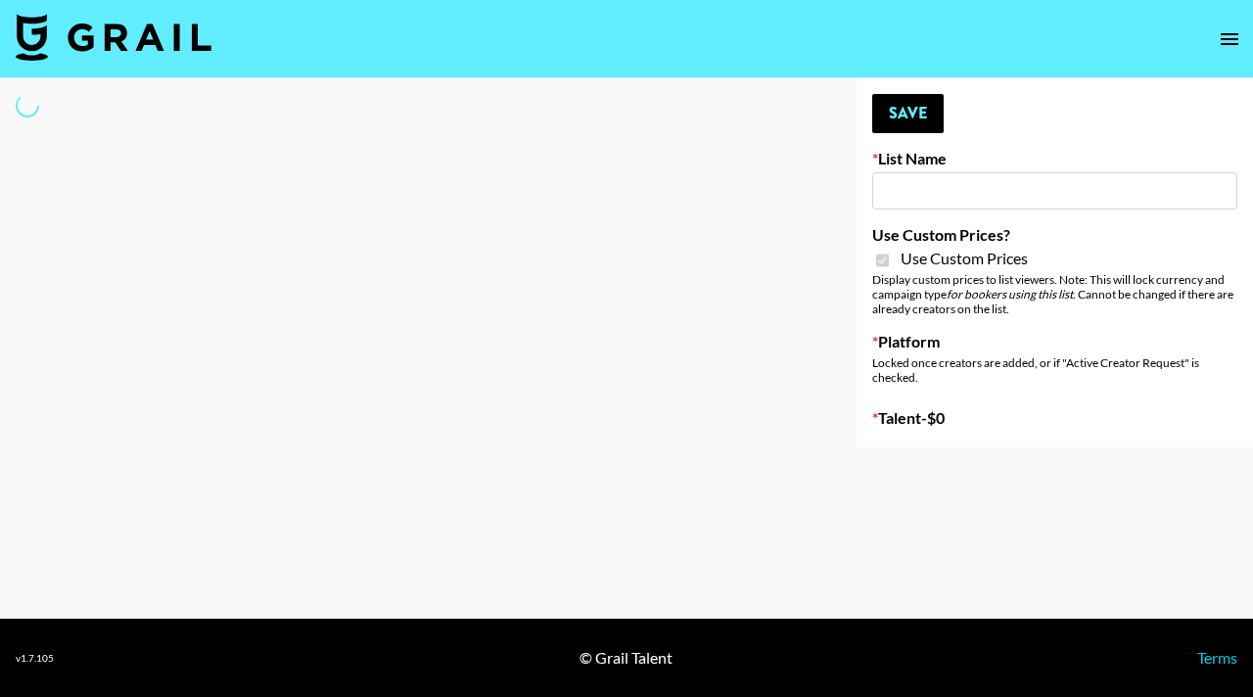
type input "Hetras"
checkbox input "true"
select select "Brand"
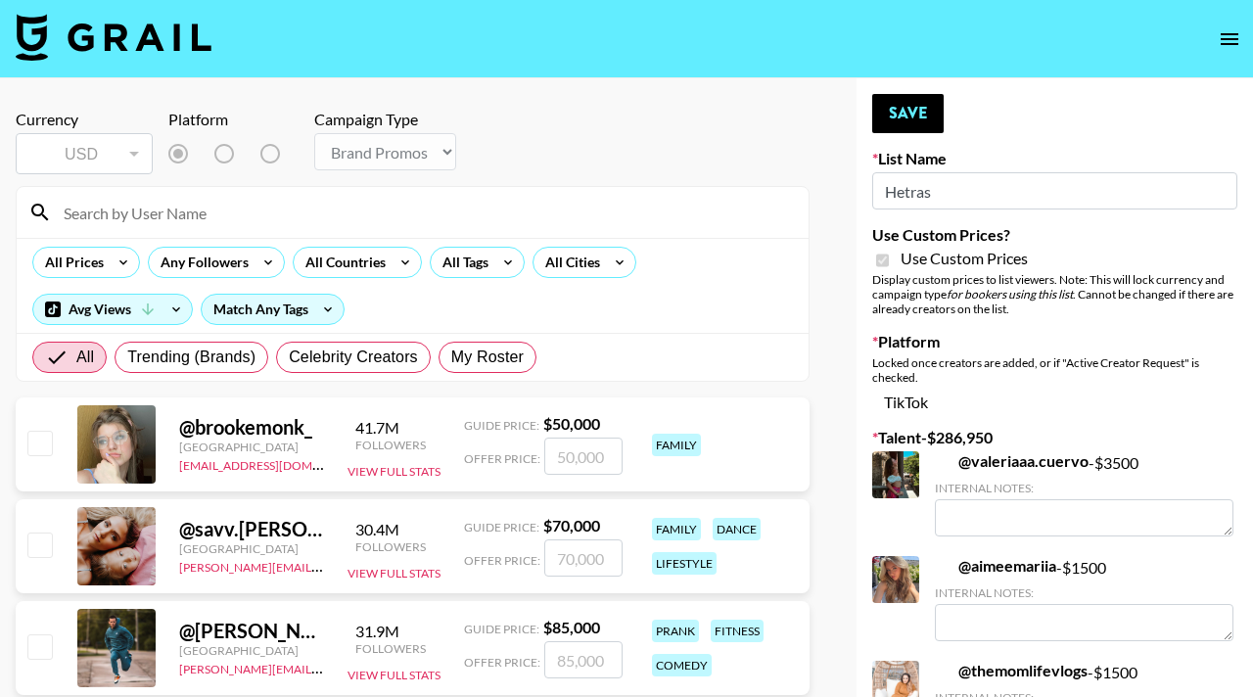
scroll to position [46, 0]
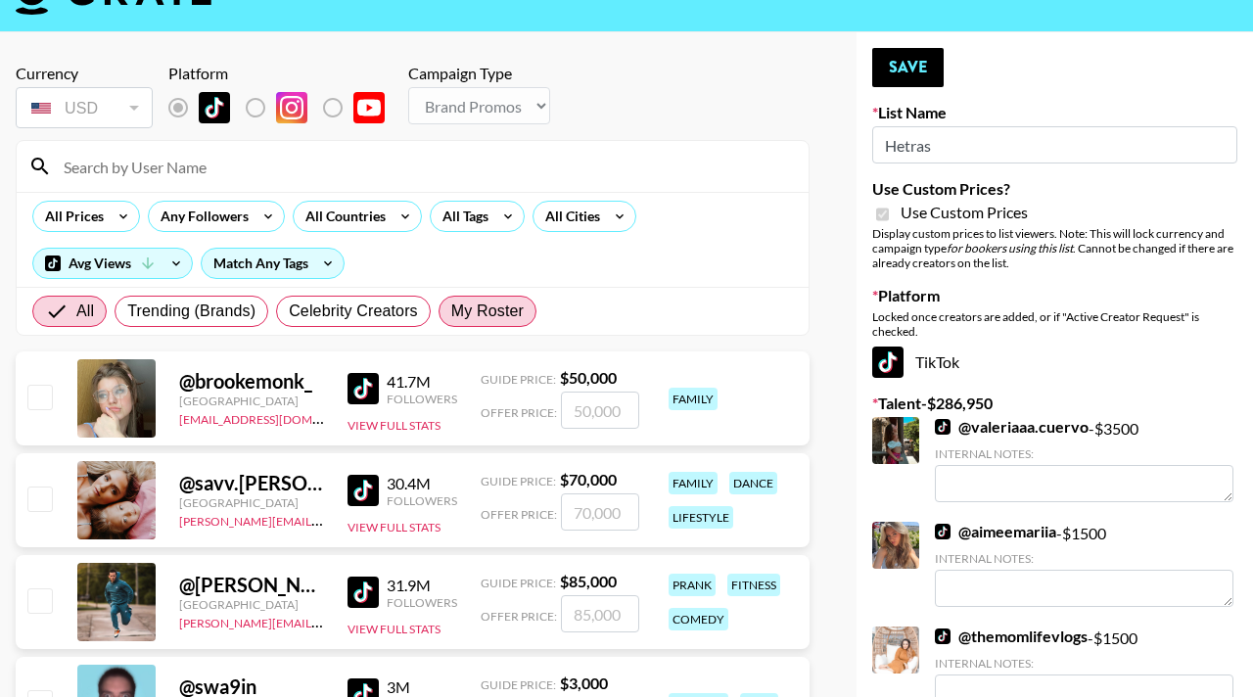
click at [498, 322] on span "My Roster" at bounding box center [487, 311] width 72 height 23
click at [451, 311] on input "My Roster" at bounding box center [451, 311] width 0 height 0
radio input "true"
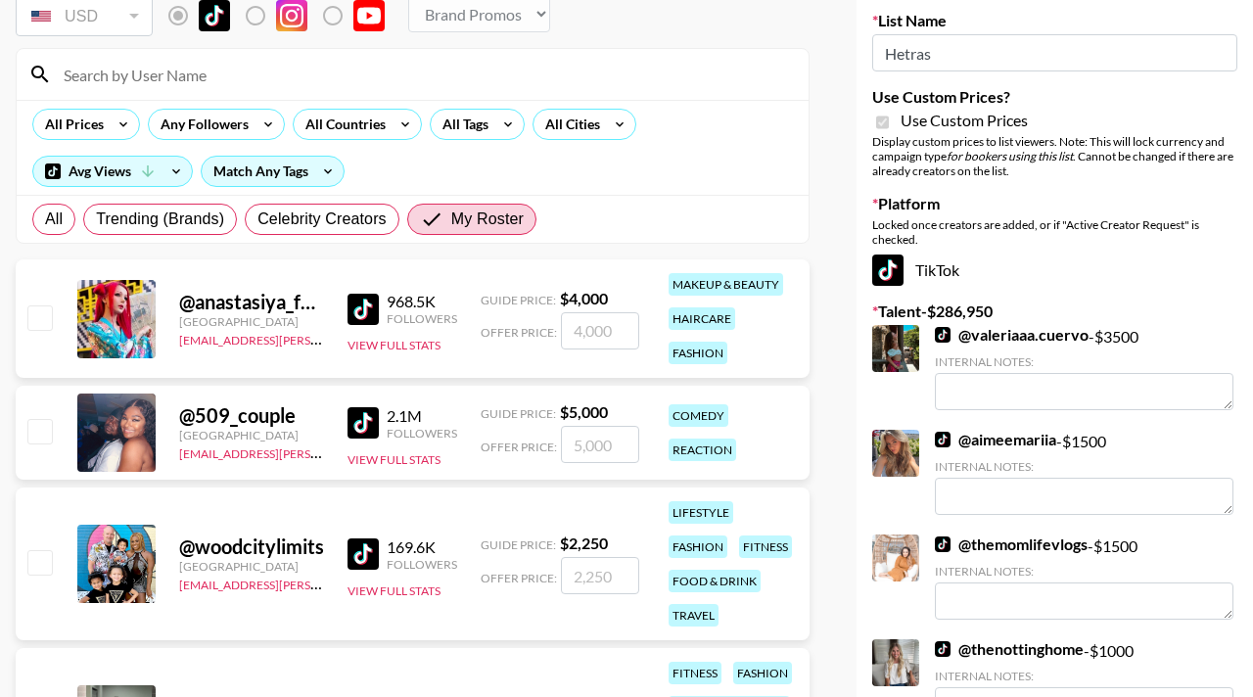
click at [34, 318] on input "checkbox" at bounding box center [38, 316] width 23 height 23
checkbox input "true"
type input "4000"
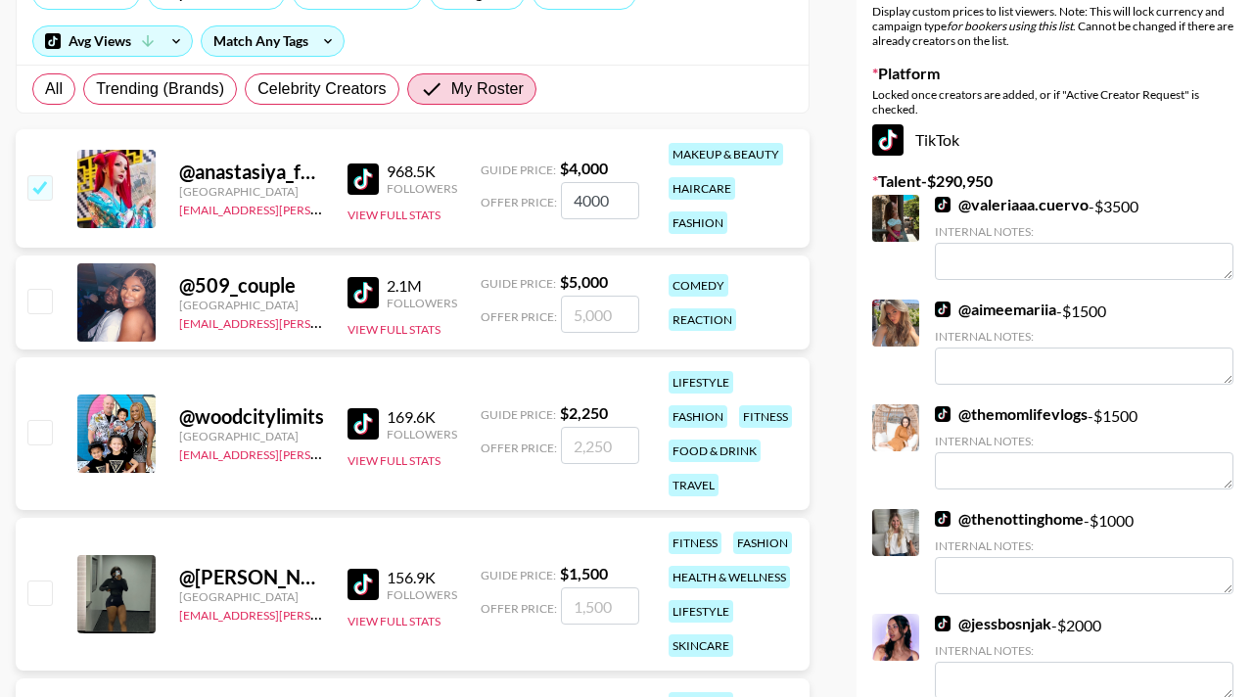
scroll to position [269, 0]
click at [36, 426] on input "checkbox" at bounding box center [38, 430] width 23 height 23
checkbox input "true"
type input "2250"
click at [40, 311] on input "checkbox" at bounding box center [38, 299] width 23 height 23
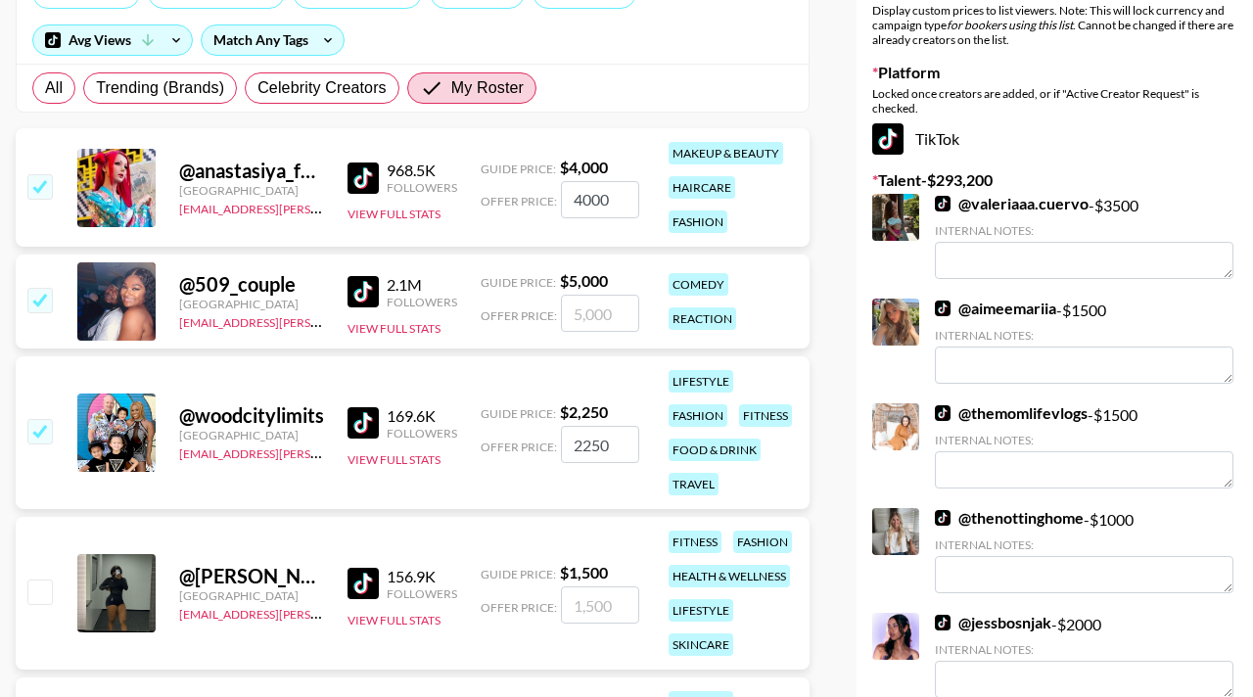
checkbox input "true"
type input "5000"
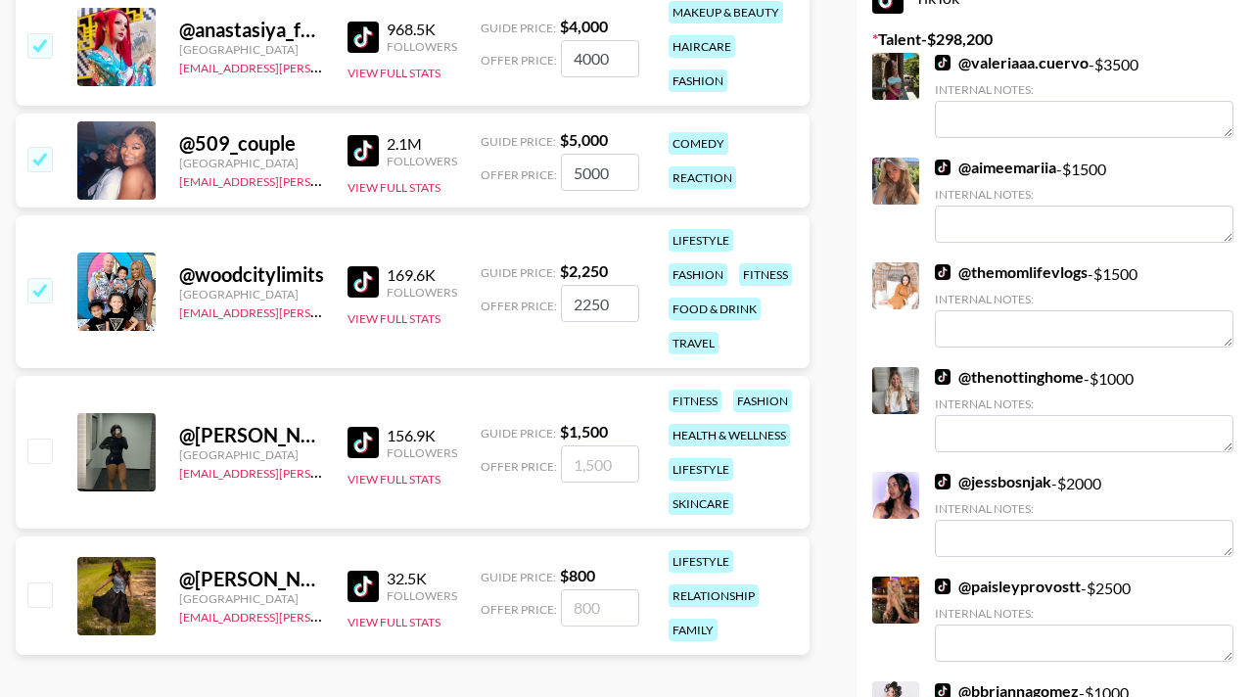
scroll to position [451, 0]
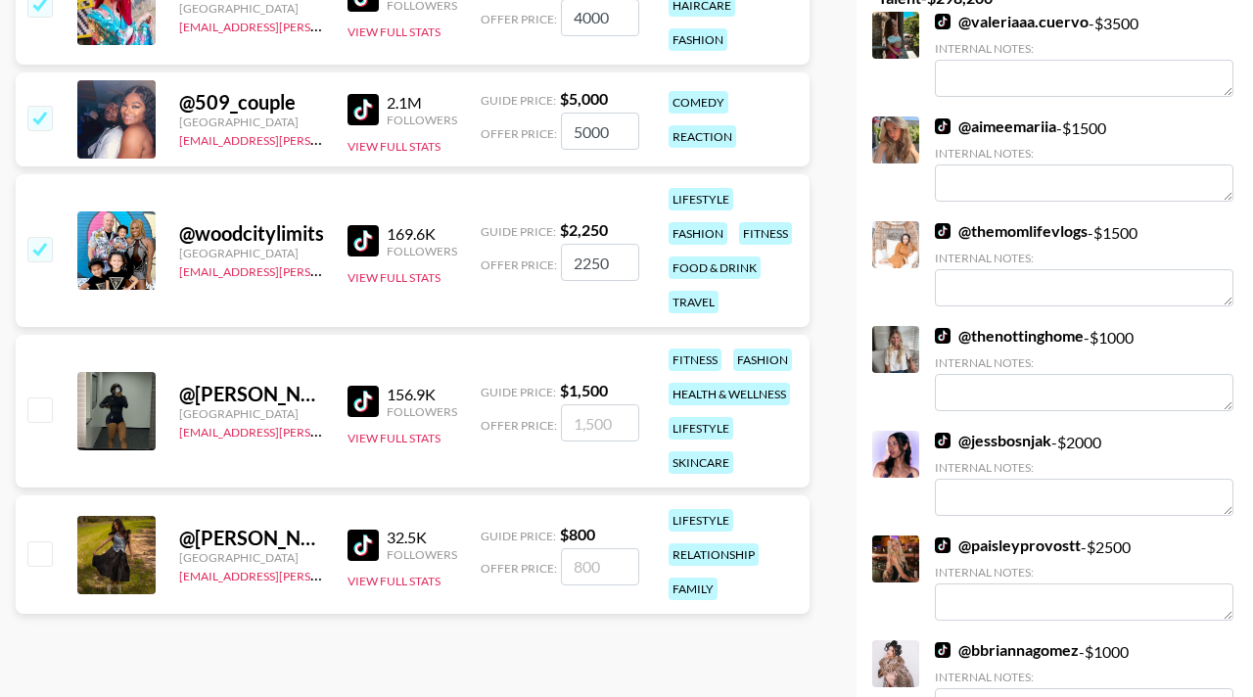
click at [37, 412] on input "checkbox" at bounding box center [38, 408] width 23 height 23
checkbox input "true"
type input "1500"
click at [37, 572] on div "@ kaitlyn.drew United States [EMAIL_ADDRESS][PERSON_NAME][DOMAIN_NAME] 32.5K Fo…" at bounding box center [413, 554] width 794 height 118
click at [30, 554] on input "checkbox" at bounding box center [38, 552] width 23 height 23
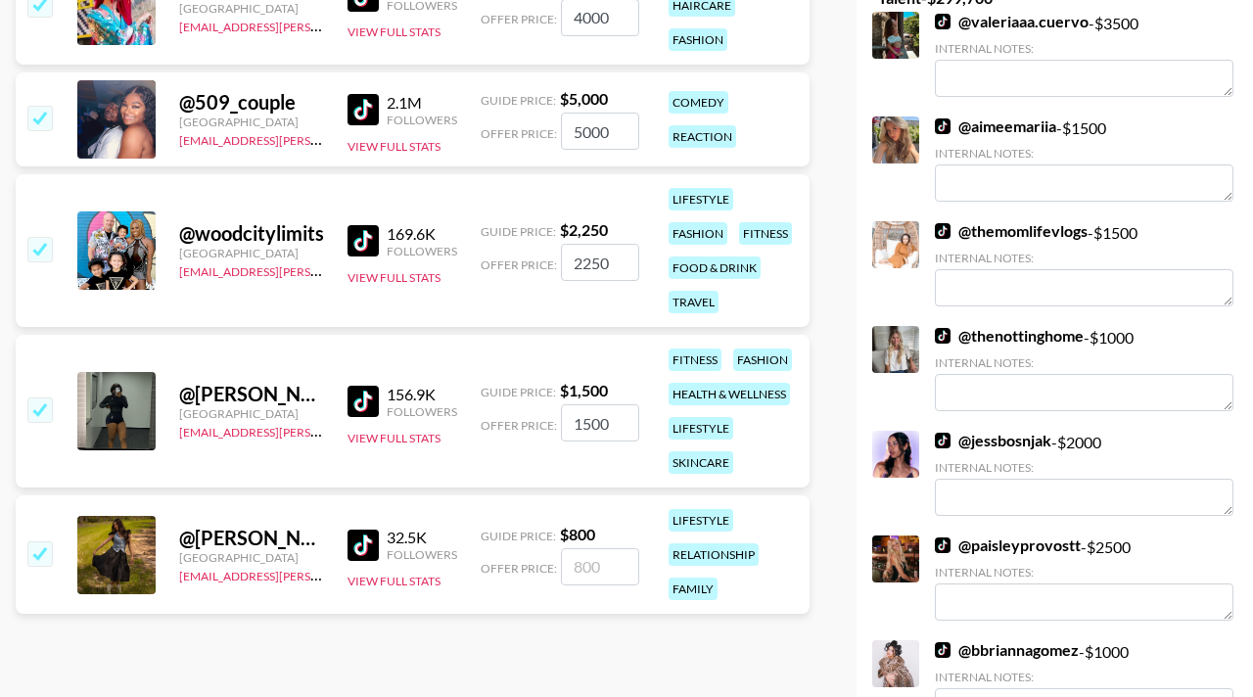
checkbox input "true"
type input "800"
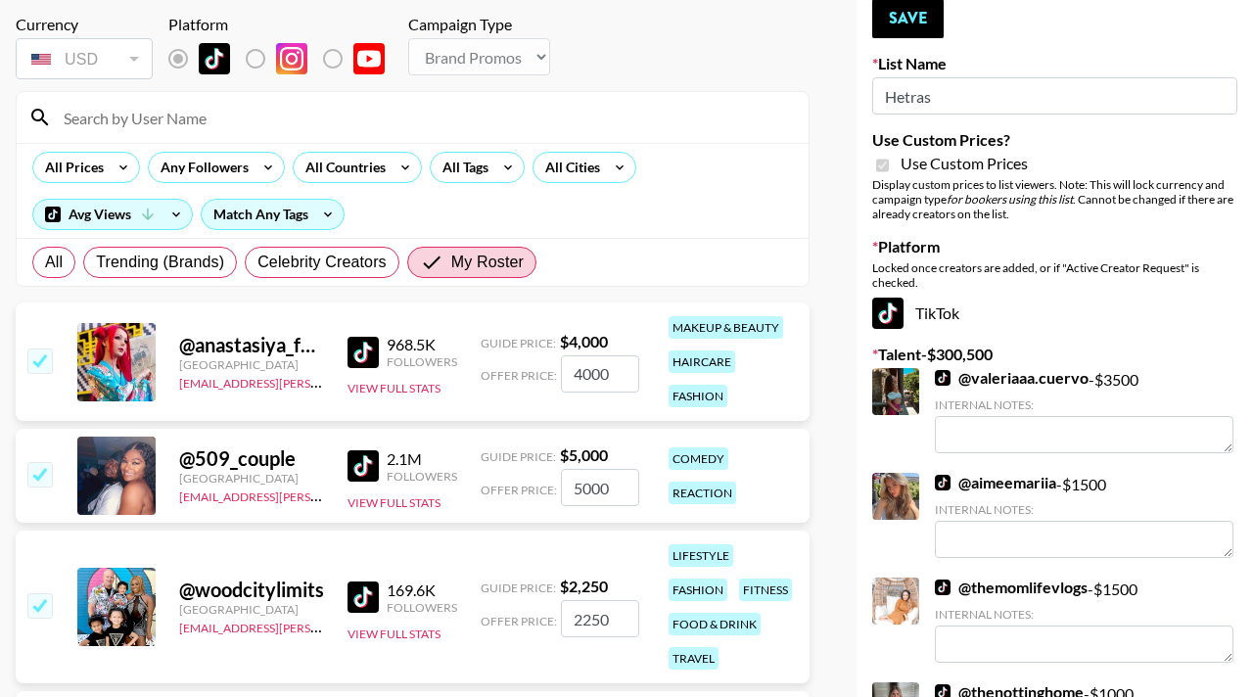
scroll to position [64, 0]
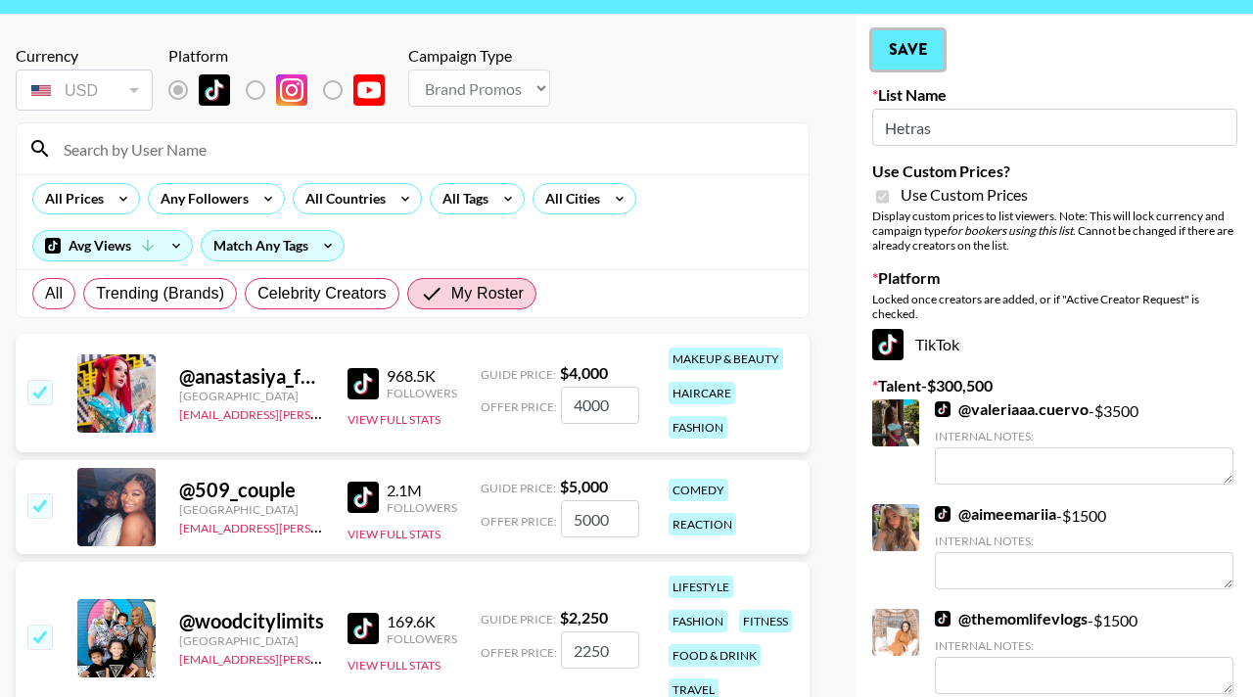
click at [904, 56] on button "Save" at bounding box center [907, 49] width 71 height 39
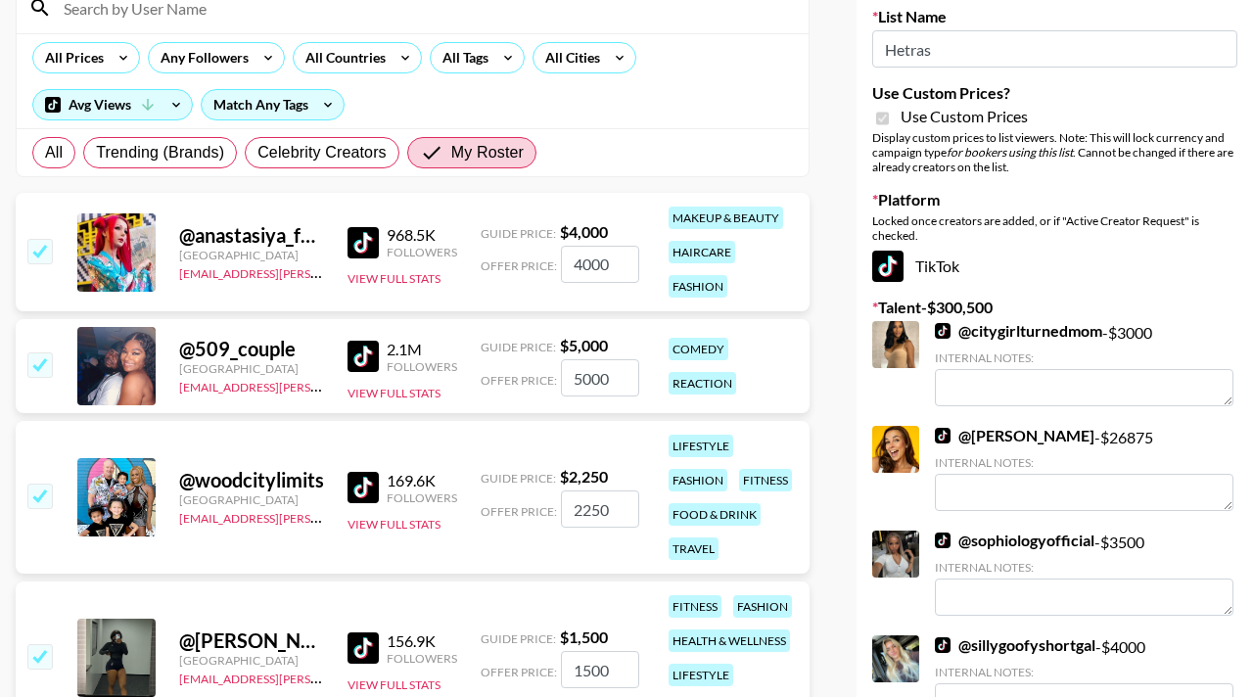
scroll to position [0, 0]
